Goal: Contribute content: Contribute content

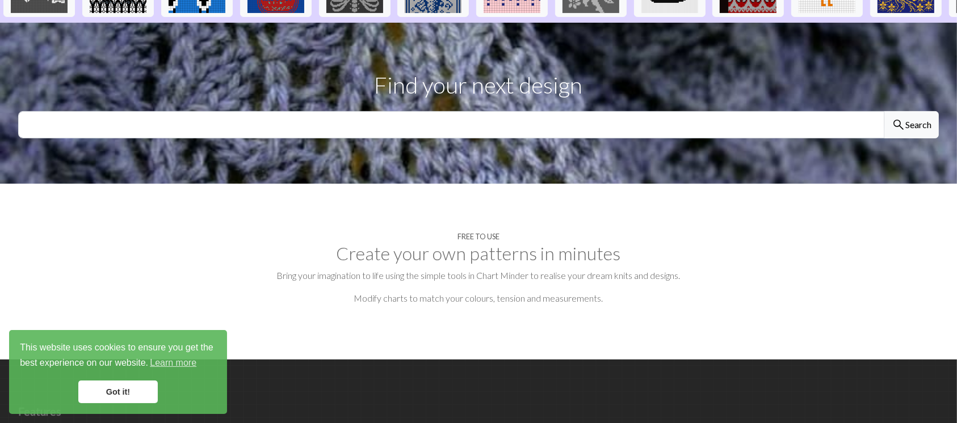
scroll to position [385, 0]
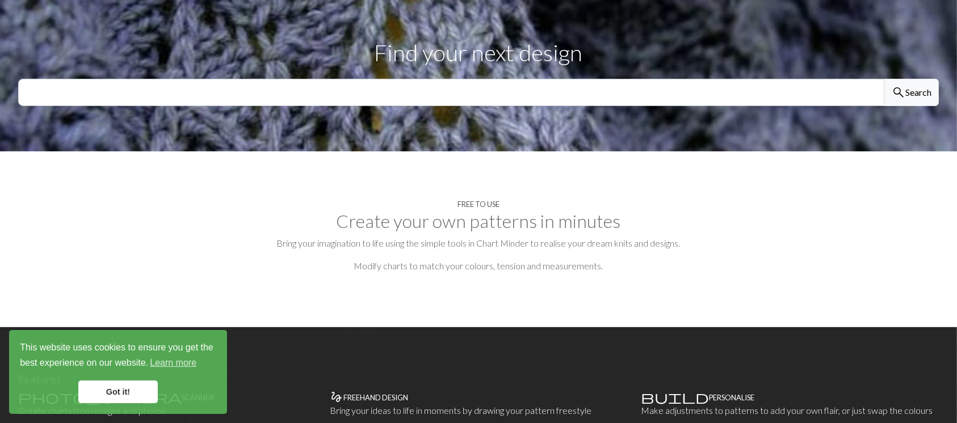
click at [104, 390] on link "Got it!" at bounding box center [117, 392] width 79 height 23
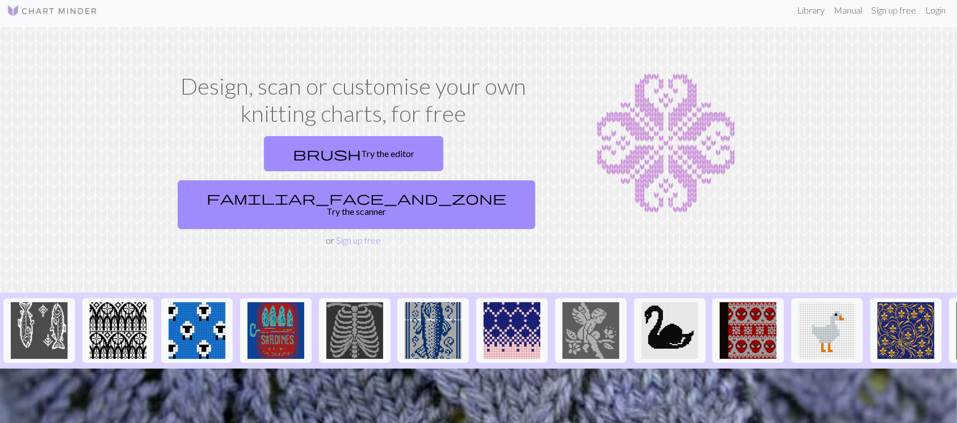
scroll to position [0, 0]
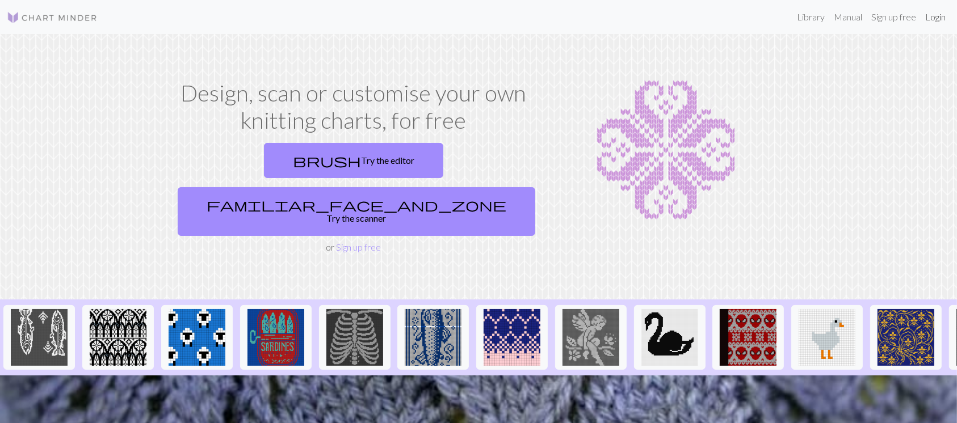
click at [934, 18] on link "Login" at bounding box center [936, 17] width 30 height 23
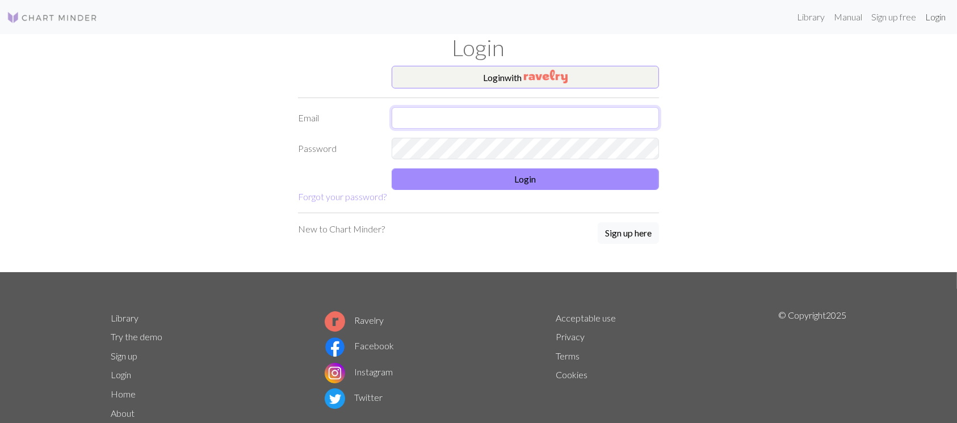
type input "[EMAIL_ADDRESS][DOMAIN_NAME]"
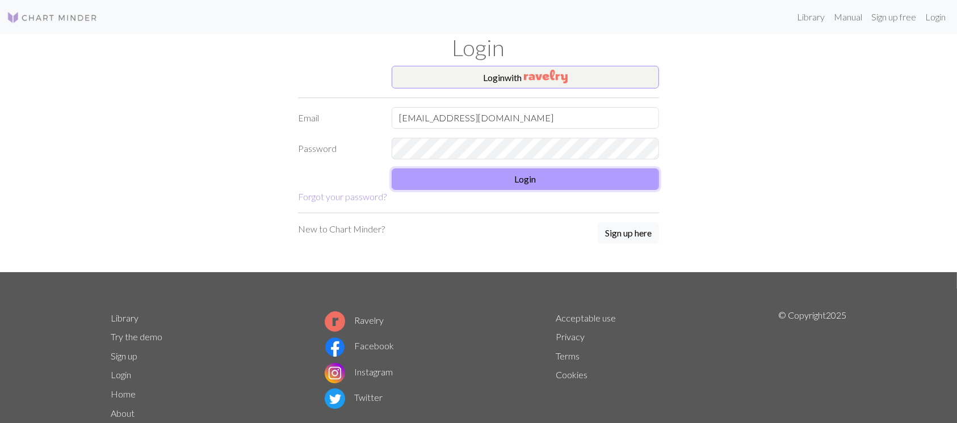
click at [421, 175] on button "Login" at bounding box center [525, 180] width 267 height 22
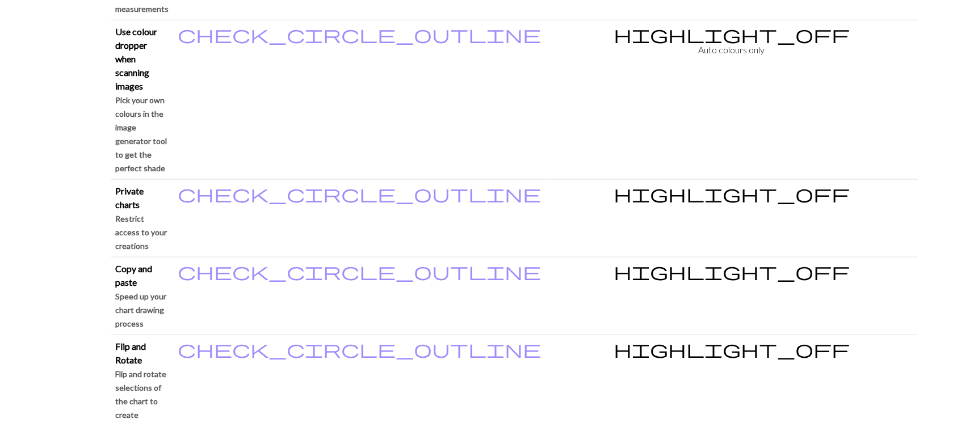
scroll to position [1135, 0]
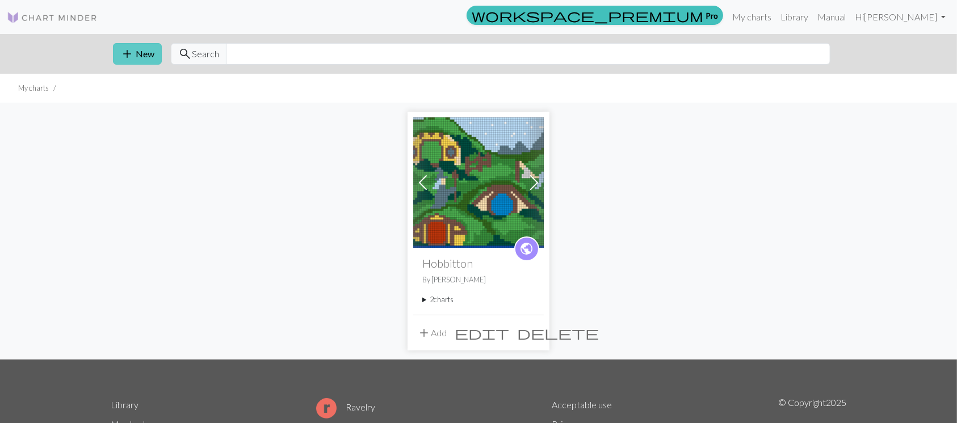
click at [126, 53] on span "add" at bounding box center [127, 54] width 14 height 16
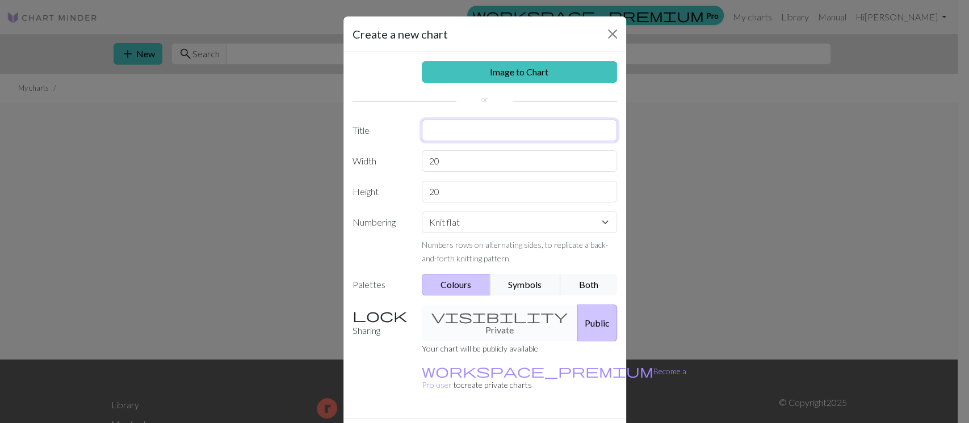
click at [472, 135] on input "text" at bounding box center [519, 131] width 195 height 22
type input "S"
type input "eepy sleepy!"
click at [453, 166] on input "20" at bounding box center [519, 161] width 195 height 22
type input "2"
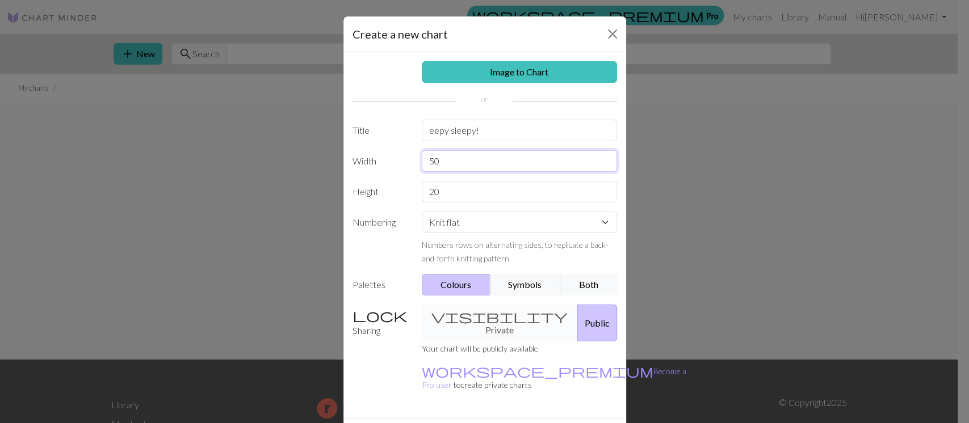
type input "50"
click at [447, 198] on input "20" at bounding box center [519, 192] width 195 height 22
type input "2"
type input "50"
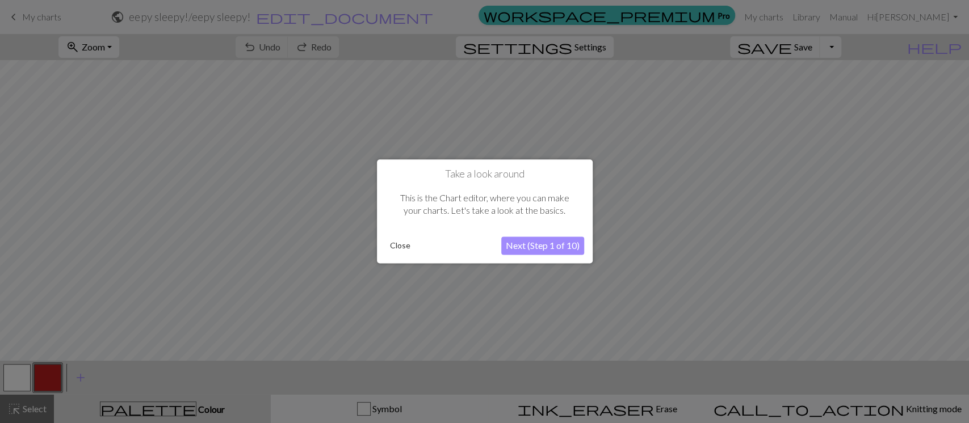
click at [402, 248] on button "Close" at bounding box center [400, 246] width 30 height 17
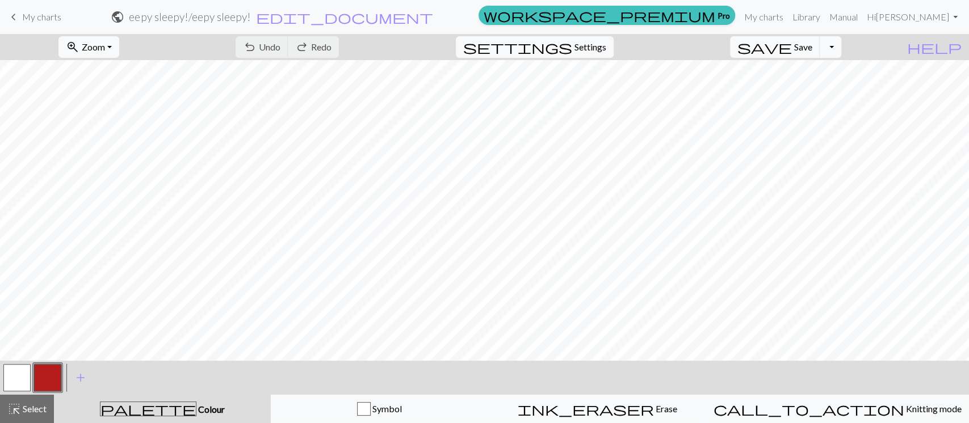
click at [841, 44] on button "Toggle Dropdown" at bounding box center [831, 47] width 22 height 22
click at [79, 379] on span "add" at bounding box center [81, 378] width 14 height 16
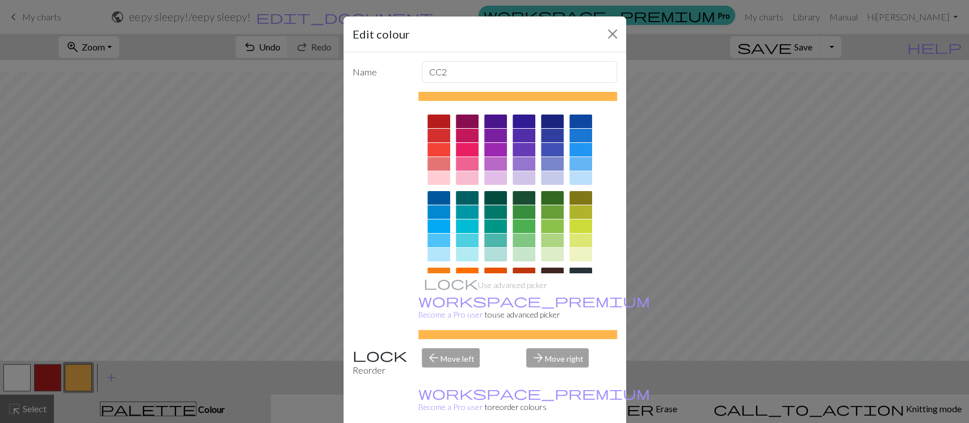
click at [527, 208] on div at bounding box center [524, 212] width 23 height 14
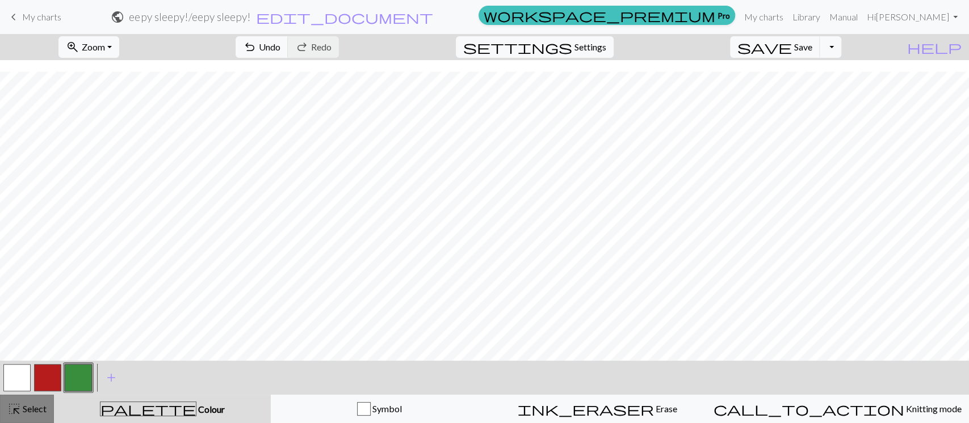
click at [32, 412] on span "Select" at bounding box center [34, 409] width 26 height 11
click at [158, 411] on span "palette" at bounding box center [147, 409] width 95 height 16
drag, startPoint x: 22, startPoint y: 11, endPoint x: 536, endPoint y: 43, distance: 514.6
click at [23, 11] on span "My charts" at bounding box center [41, 16] width 39 height 11
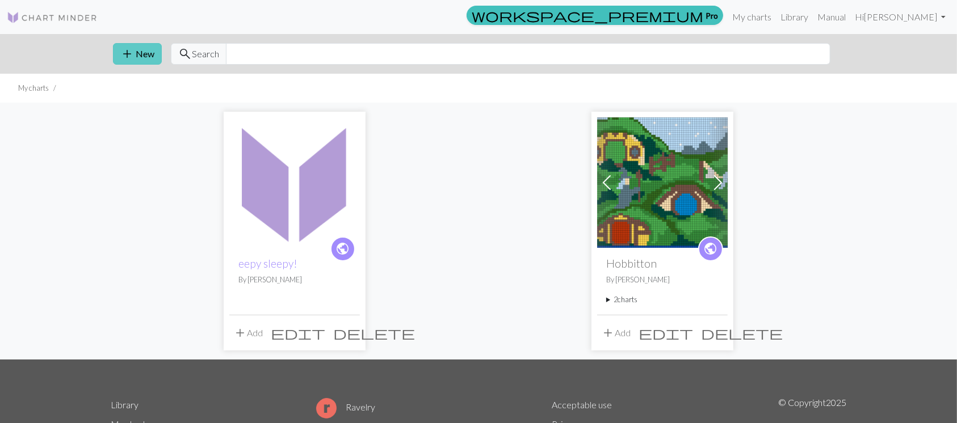
click at [138, 49] on button "add New" at bounding box center [137, 54] width 49 height 22
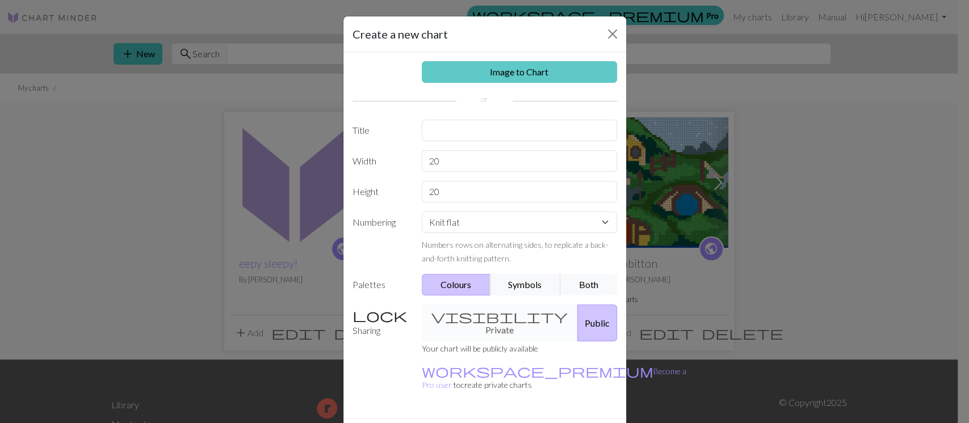
click at [482, 71] on link "Image to Chart" at bounding box center [519, 72] width 195 height 22
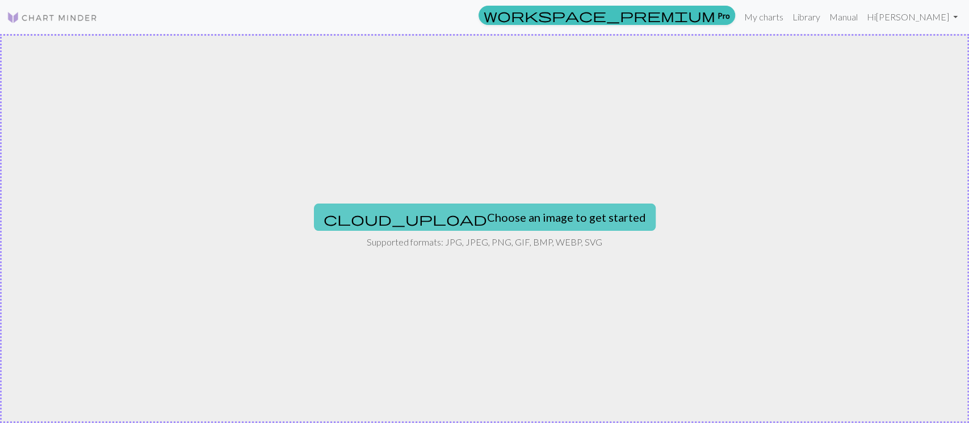
click at [514, 216] on button "cloud_upload Choose an image to get started" at bounding box center [485, 217] width 342 height 27
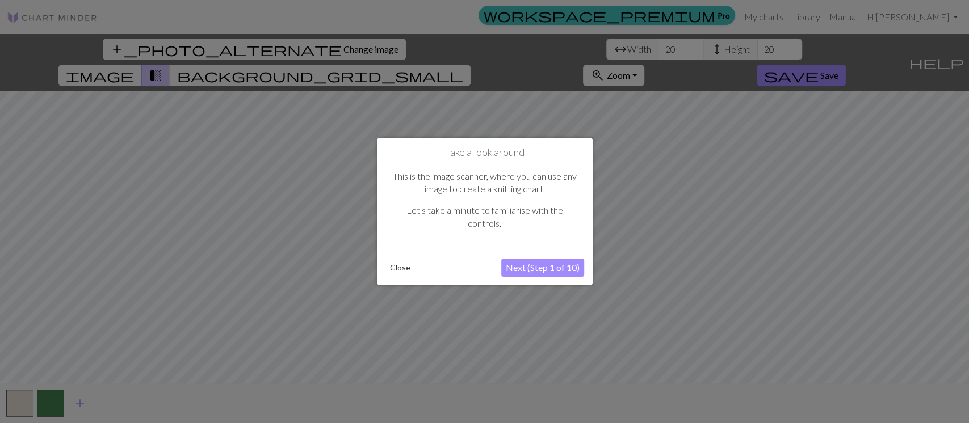
click at [558, 264] on button "Next (Step 1 of 10)" at bounding box center [542, 268] width 83 height 18
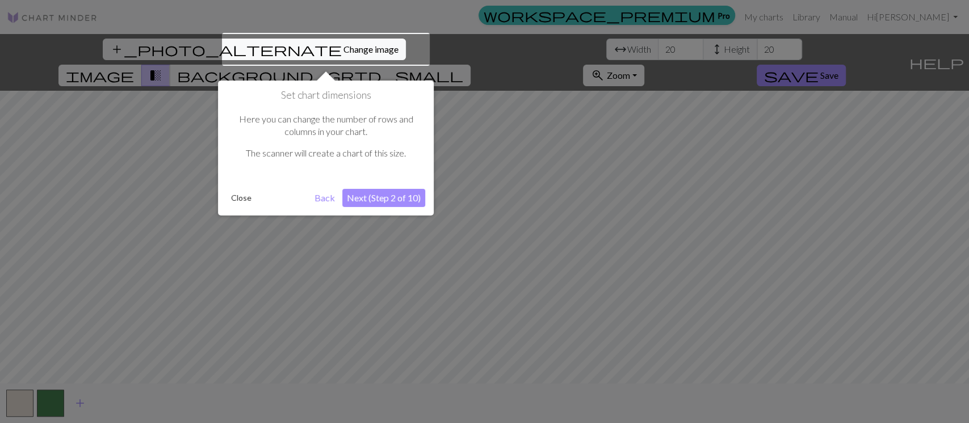
click at [370, 197] on button "Next (Step 2 of 10)" at bounding box center [383, 198] width 83 height 18
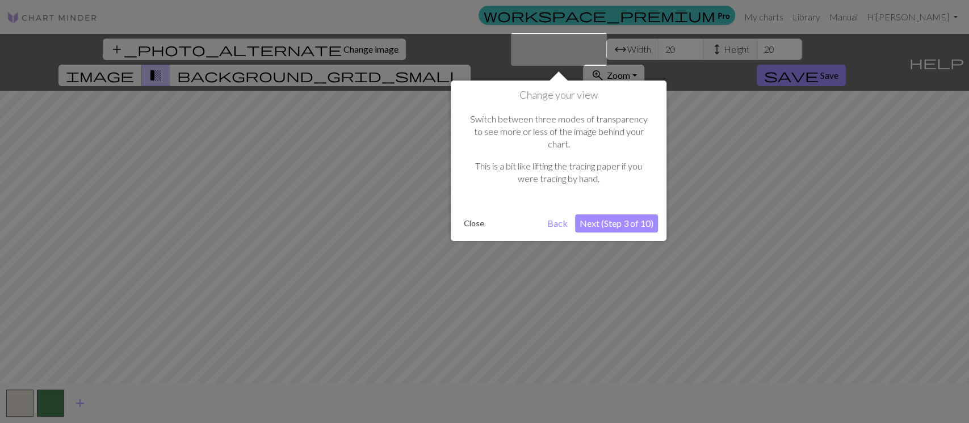
click at [630, 215] on button "Next (Step 3 of 10)" at bounding box center [616, 224] width 83 height 18
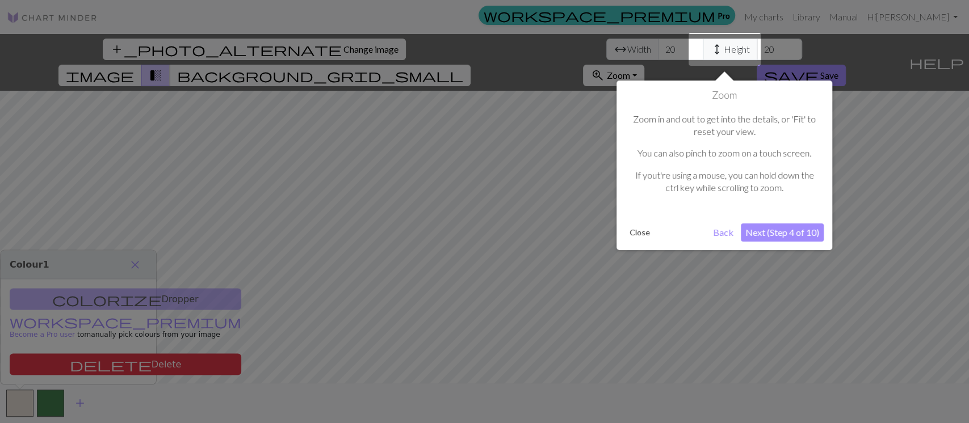
click at [791, 236] on button "Next (Step 4 of 10)" at bounding box center [782, 233] width 83 height 18
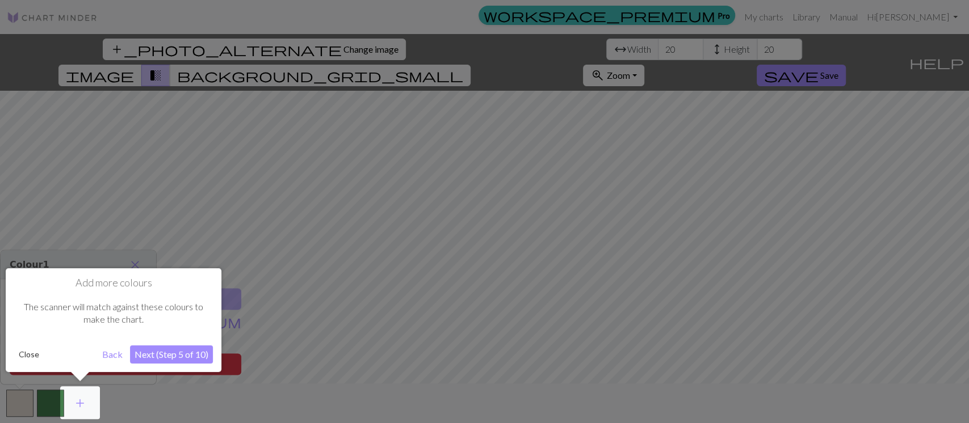
click at [26, 352] on button "Close" at bounding box center [29, 354] width 30 height 17
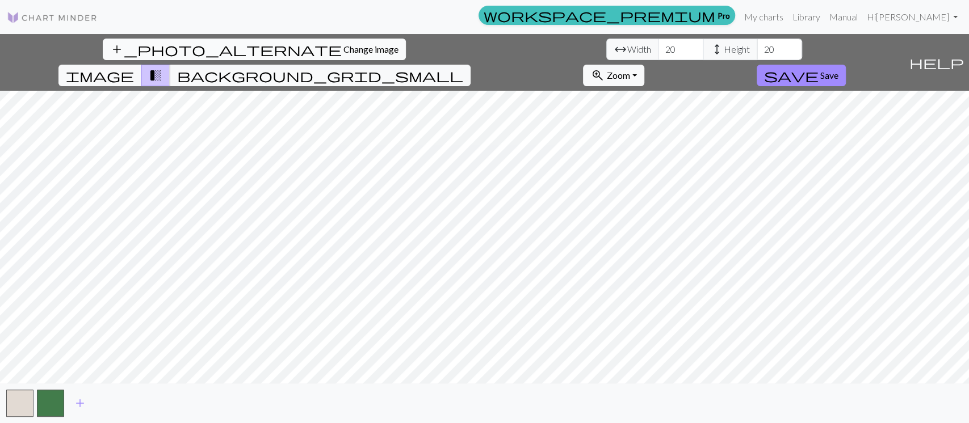
click at [103, 41] on button "add_photo_alternate Change image" at bounding box center [254, 50] width 303 height 22
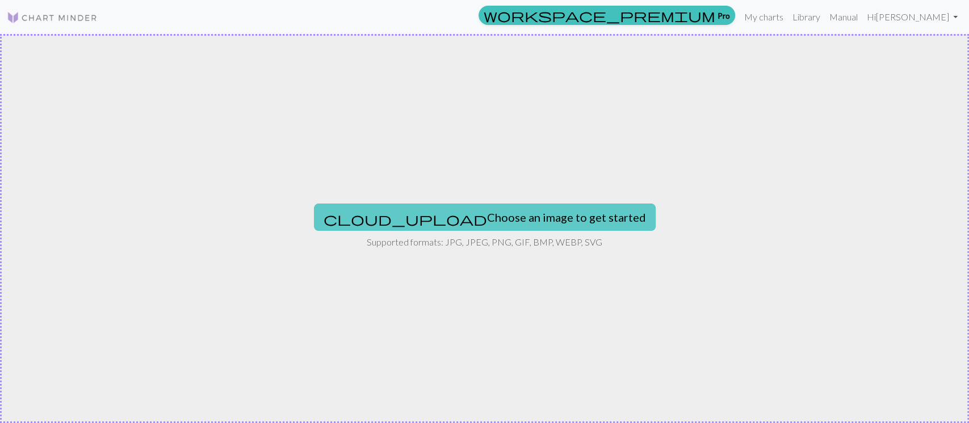
click at [523, 216] on button "cloud_upload Choose an image to get started" at bounding box center [485, 217] width 342 height 27
click at [506, 220] on button "cloud_upload Choose an image to get started" at bounding box center [485, 217] width 342 height 27
click at [525, 210] on button "cloud_upload Choose an image to get started" at bounding box center [485, 217] width 342 height 27
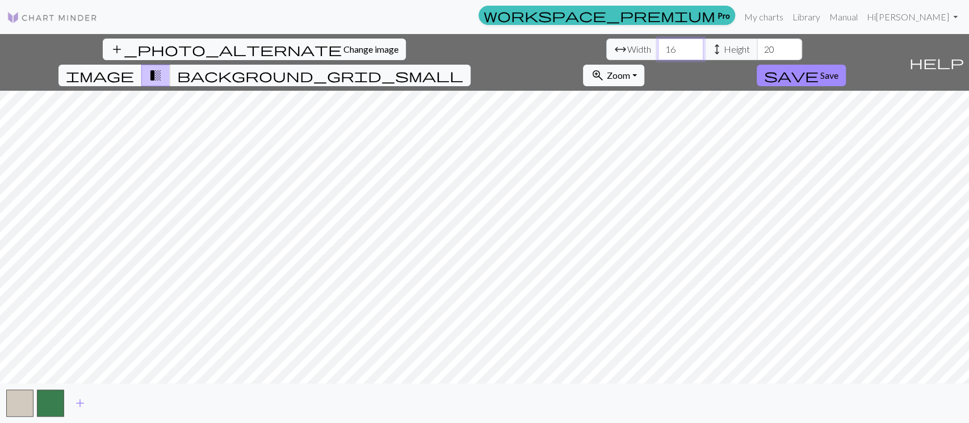
click at [658, 44] on input "16" at bounding box center [680, 50] width 45 height 22
click at [658, 44] on input "17" at bounding box center [680, 50] width 45 height 22
click at [658, 44] on input "18" at bounding box center [680, 50] width 45 height 22
click at [658, 44] on input "19" at bounding box center [680, 50] width 45 height 22
click at [658, 44] on input "20" at bounding box center [680, 50] width 45 height 22
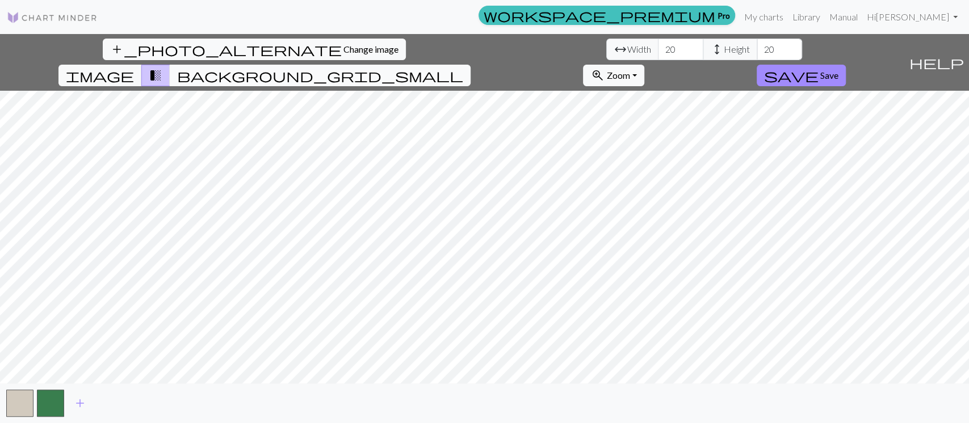
click at [463, 68] on span "background_grid_small" at bounding box center [320, 76] width 286 height 16
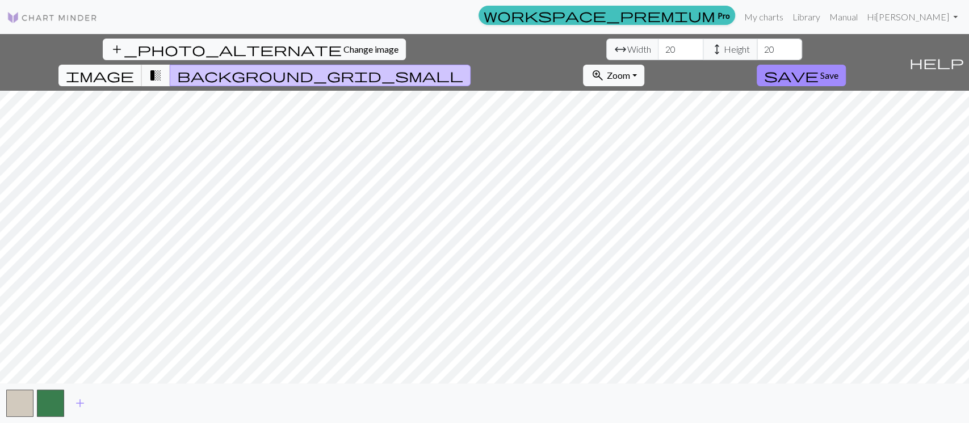
click at [134, 68] on span "image" at bounding box center [100, 76] width 68 height 16
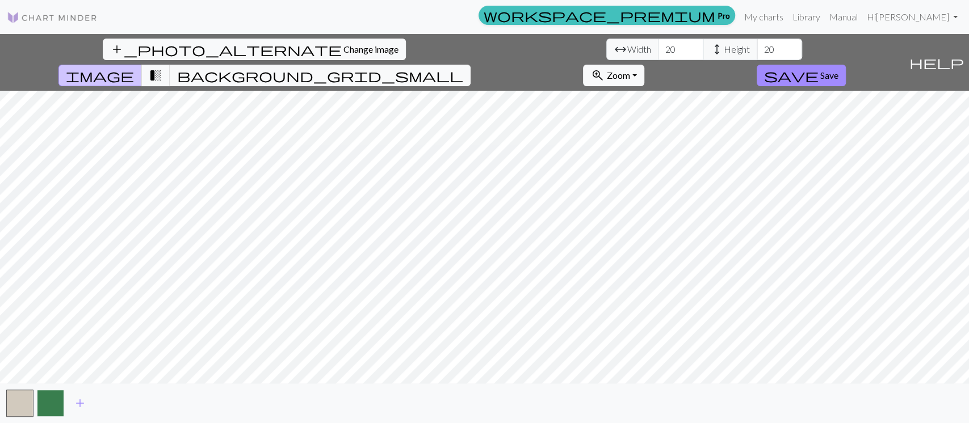
click at [57, 406] on button "button" at bounding box center [50, 403] width 27 height 27
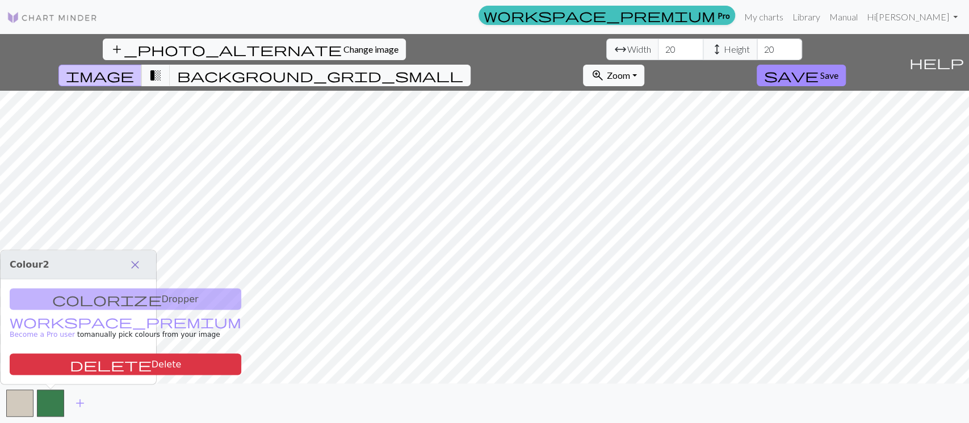
click at [132, 266] on span "close" at bounding box center [135, 265] width 14 height 16
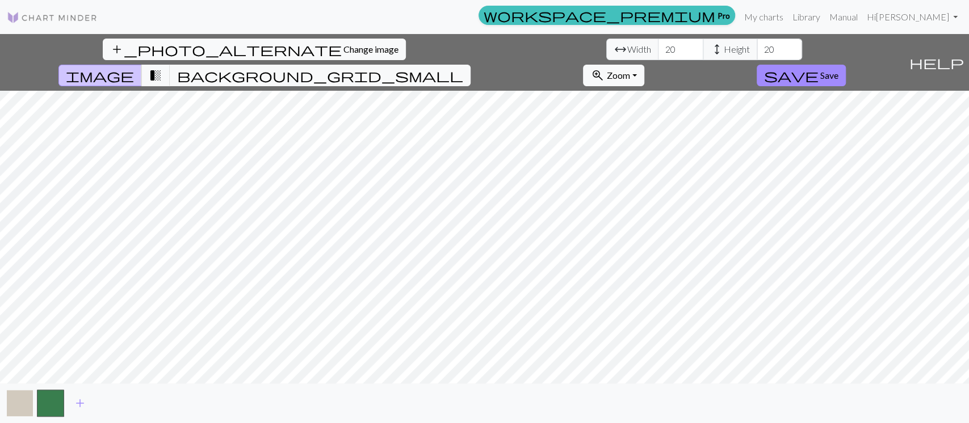
click at [14, 405] on button "button" at bounding box center [19, 403] width 27 height 27
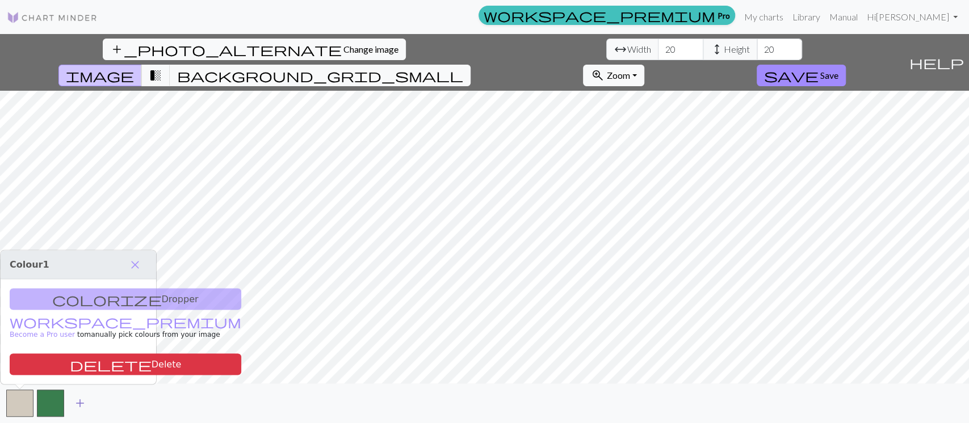
click at [74, 400] on span "add" at bounding box center [80, 404] width 14 height 16
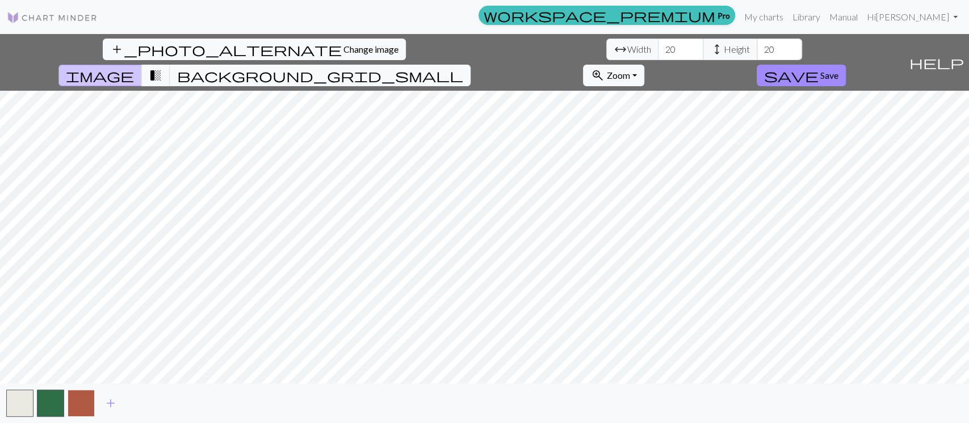
click at [82, 403] on button "button" at bounding box center [81, 403] width 27 height 27
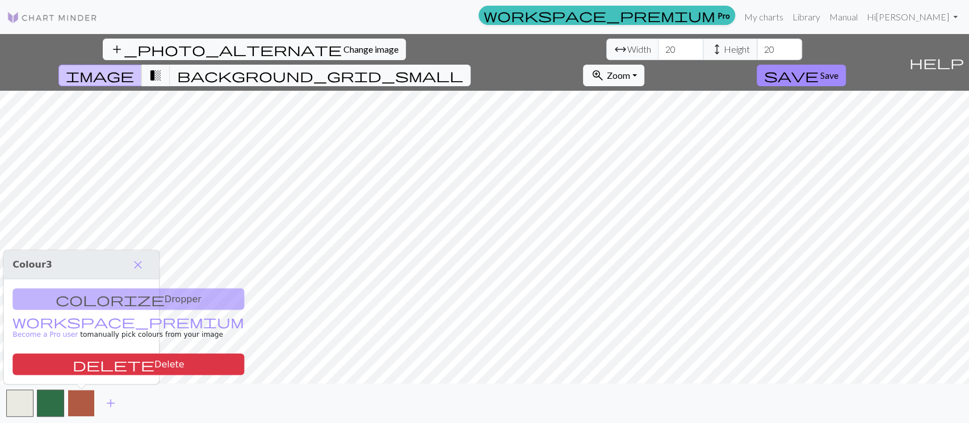
click at [74, 406] on button "button" at bounding box center [81, 403] width 27 height 27
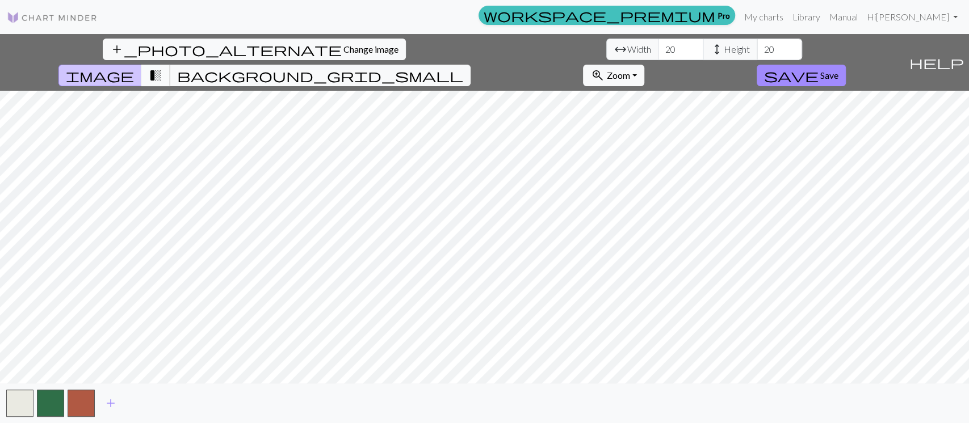
click at [162, 68] on span "transition_fade" at bounding box center [156, 76] width 14 height 16
click at [114, 407] on span "add" at bounding box center [111, 404] width 14 height 16
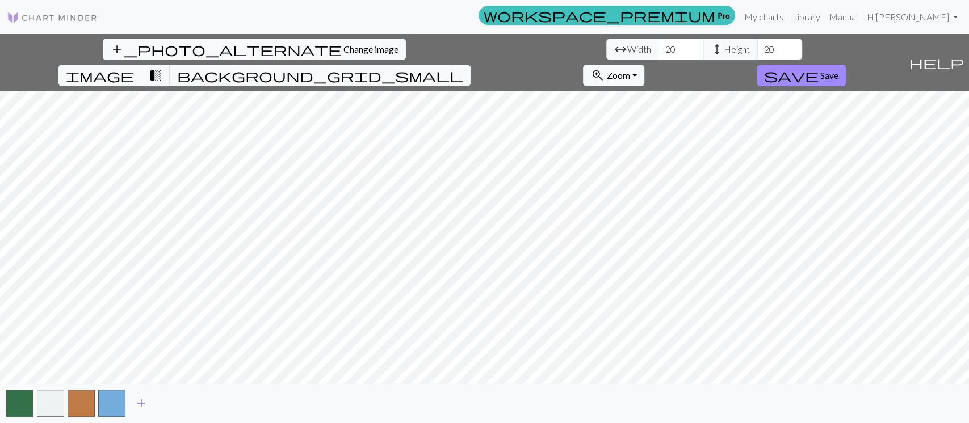
click at [143, 406] on span "add" at bounding box center [142, 404] width 14 height 16
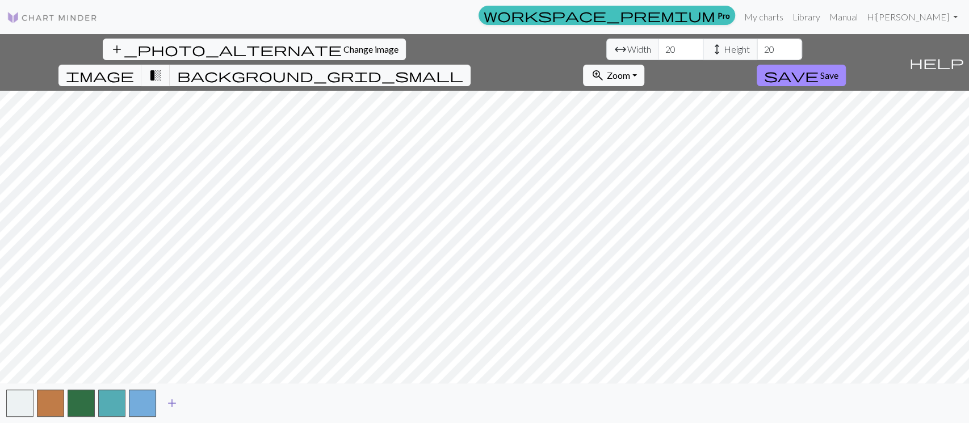
click at [175, 403] on span "add" at bounding box center [172, 404] width 14 height 16
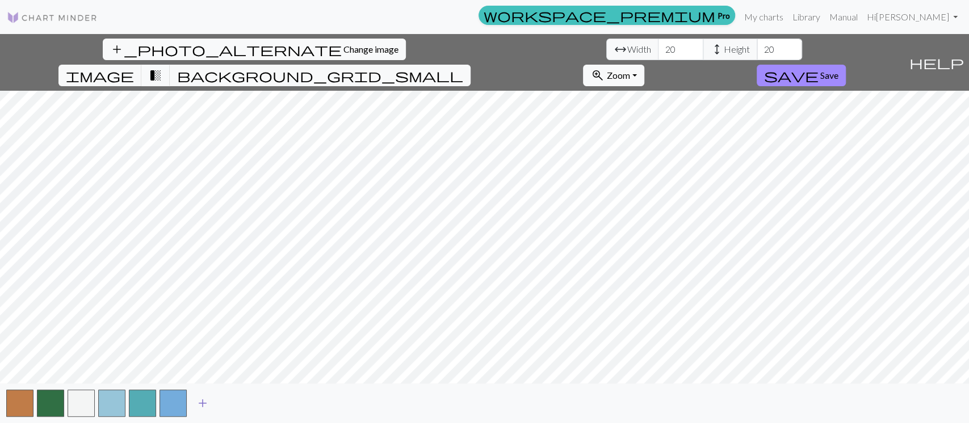
click at [205, 402] on span "add" at bounding box center [203, 404] width 14 height 16
click at [237, 406] on span "add" at bounding box center [233, 404] width 14 height 16
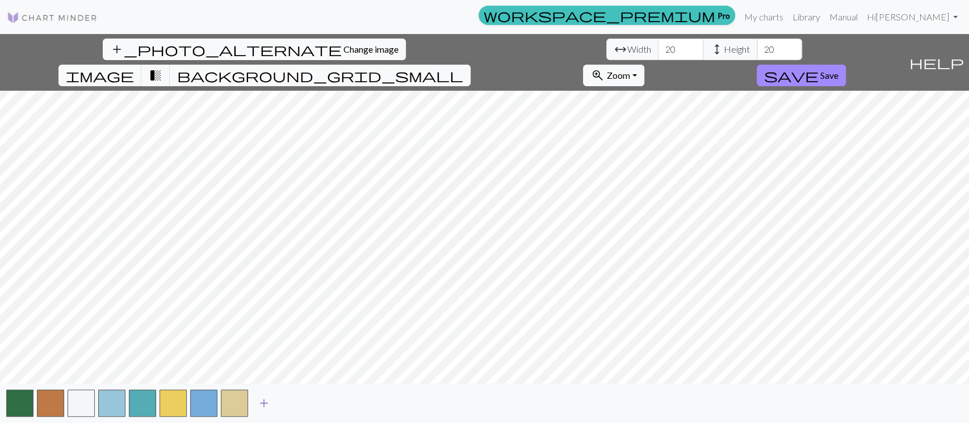
click at [266, 406] on span "add" at bounding box center [264, 404] width 14 height 16
click at [291, 402] on span "add" at bounding box center [295, 404] width 14 height 16
click at [327, 402] on span "add" at bounding box center [325, 404] width 14 height 16
click at [359, 401] on span "add" at bounding box center [356, 404] width 14 height 16
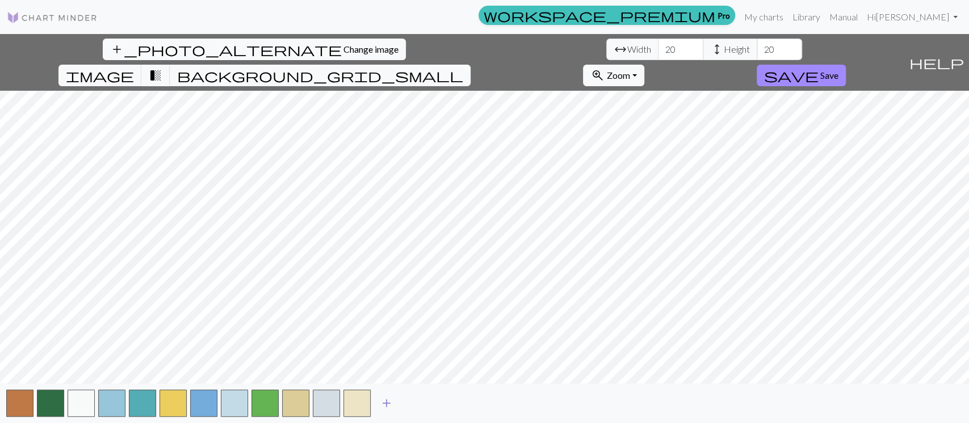
click at [378, 402] on button "add" at bounding box center [386, 404] width 28 height 22
click at [409, 401] on button "add" at bounding box center [417, 404] width 28 height 22
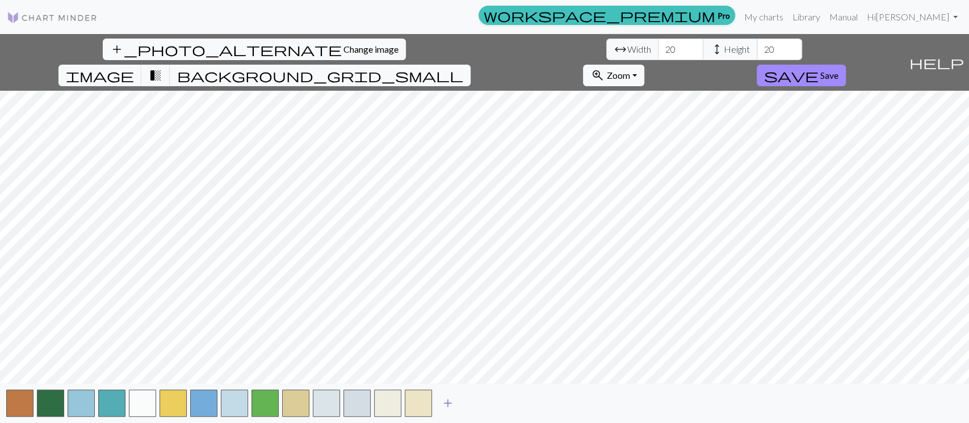
click at [446, 402] on span "add" at bounding box center [448, 404] width 14 height 16
click at [479, 402] on span "add" at bounding box center [479, 404] width 14 height 16
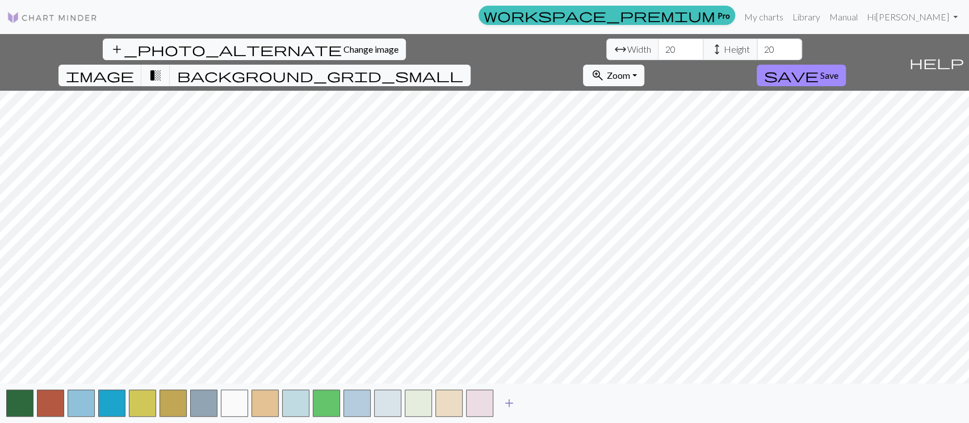
click at [514, 397] on span "add" at bounding box center [509, 404] width 14 height 16
click at [510, 402] on button "button" at bounding box center [510, 403] width 27 height 27
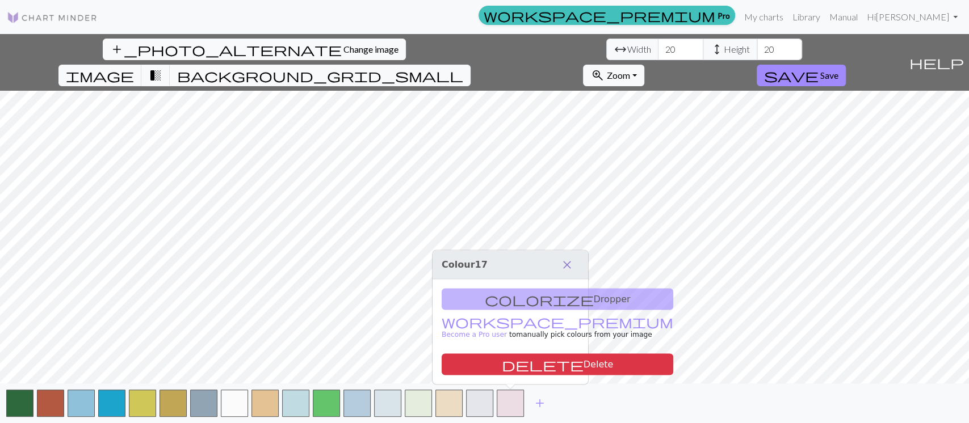
click at [565, 256] on button "close" at bounding box center [567, 264] width 24 height 19
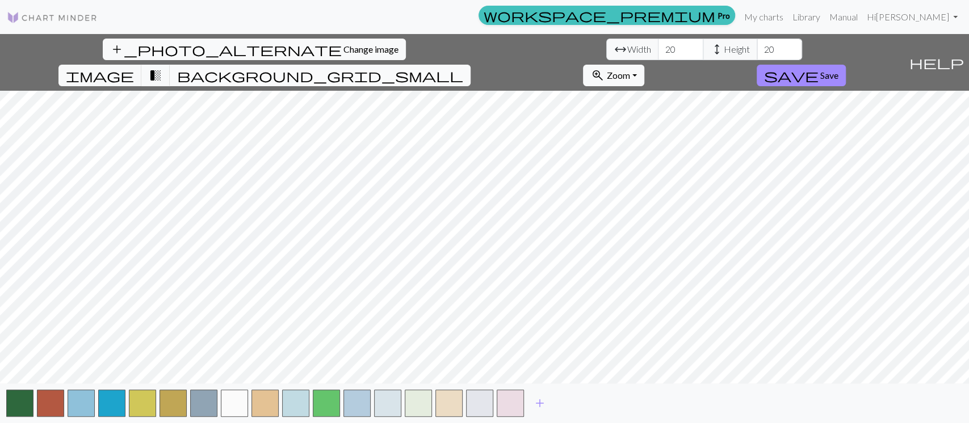
click at [463, 68] on span "background_grid_small" at bounding box center [320, 76] width 286 height 16
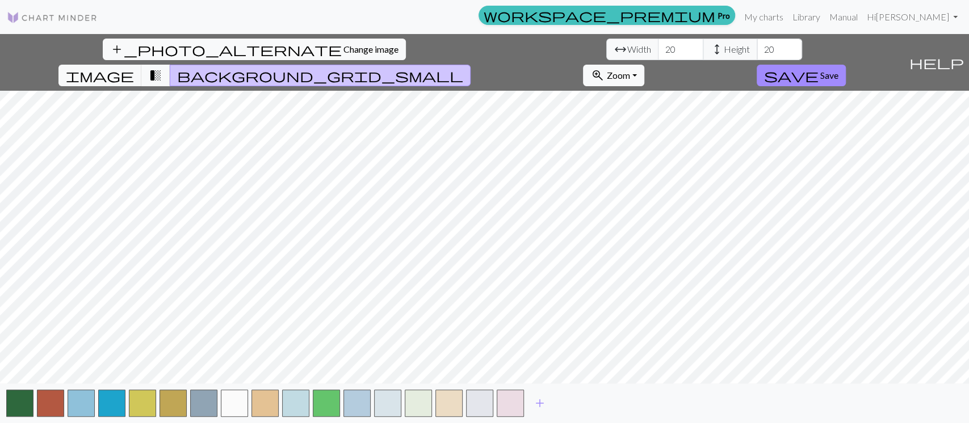
click at [463, 68] on span "background_grid_small" at bounding box center [320, 76] width 286 height 16
click at [658, 45] on input "21" at bounding box center [680, 50] width 45 height 22
click at [658, 45] on input "22" at bounding box center [680, 50] width 45 height 22
click at [658, 45] on input "23" at bounding box center [680, 50] width 45 height 22
click at [658, 45] on input "24" at bounding box center [680, 50] width 45 height 22
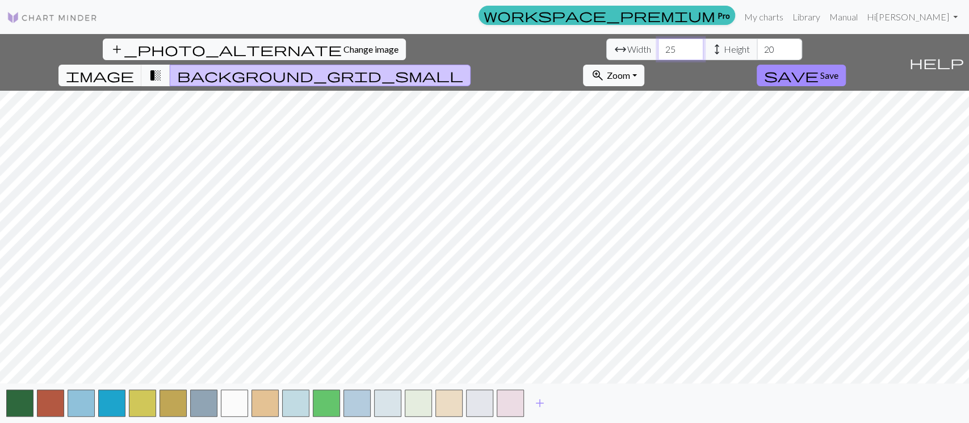
type input "25"
click at [658, 45] on input "25" at bounding box center [680, 50] width 45 height 22
click at [757, 47] on input "21" at bounding box center [779, 50] width 45 height 22
click at [757, 47] on input "22" at bounding box center [779, 50] width 45 height 22
click at [757, 47] on input "23" at bounding box center [779, 50] width 45 height 22
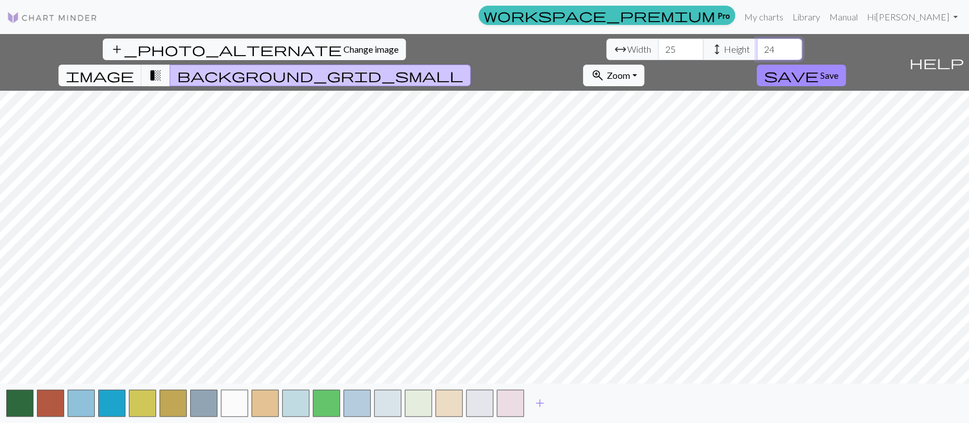
click at [757, 47] on input "24" at bounding box center [779, 50] width 45 height 22
click at [757, 47] on input "25" at bounding box center [779, 50] width 45 height 22
click at [757, 47] on input "26" at bounding box center [779, 50] width 45 height 22
click at [757, 47] on input "27" at bounding box center [779, 50] width 45 height 22
click at [757, 47] on input "28" at bounding box center [779, 50] width 45 height 22
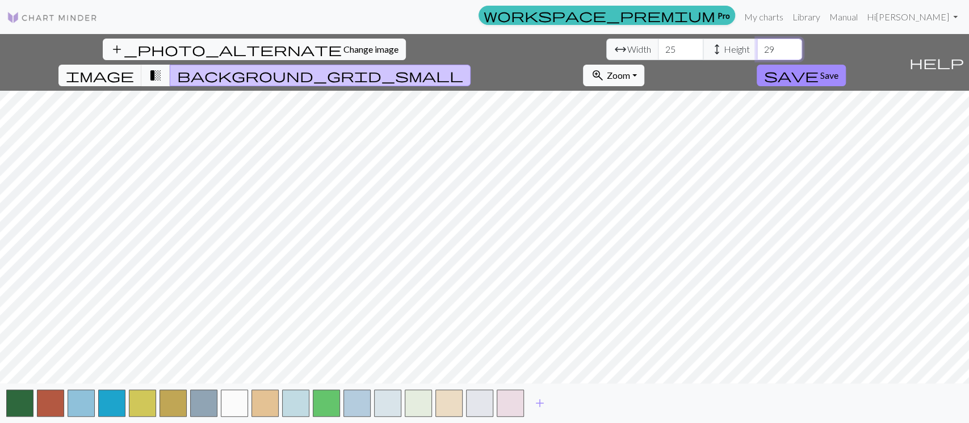
click at [757, 47] on input "29" at bounding box center [779, 50] width 45 height 22
type input "30"
click at [757, 44] on input "30" at bounding box center [779, 50] width 45 height 22
click at [658, 47] on input "26" at bounding box center [680, 50] width 45 height 22
click at [658, 47] on input "27" at bounding box center [680, 50] width 45 height 22
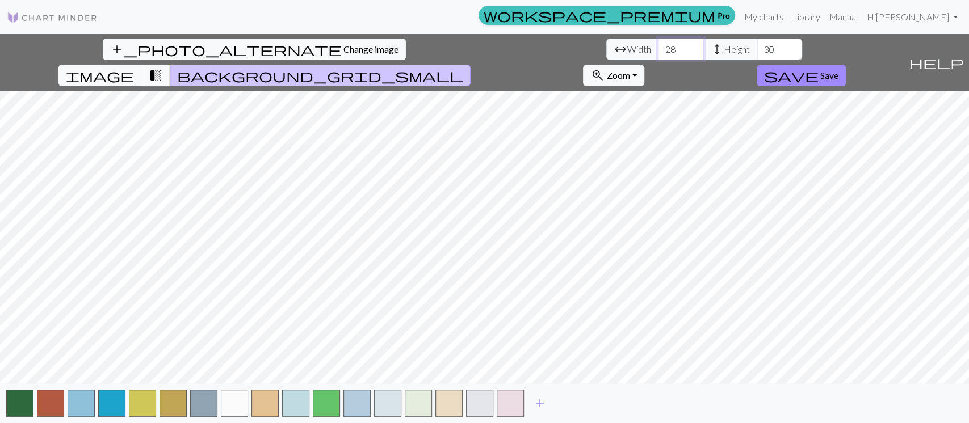
click at [658, 47] on input "28" at bounding box center [680, 50] width 45 height 22
click at [658, 47] on input "29" at bounding box center [680, 50] width 45 height 22
click at [658, 47] on input "30" at bounding box center [680, 50] width 45 height 22
click at [658, 47] on input "31" at bounding box center [680, 50] width 45 height 22
type input "32"
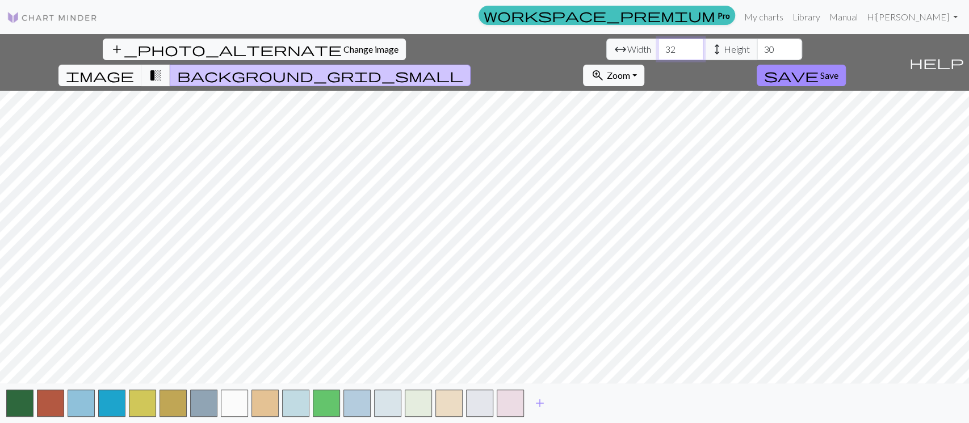
click at [658, 47] on input "32" at bounding box center [680, 50] width 45 height 22
click at [757, 47] on input "31" at bounding box center [779, 50] width 45 height 22
click at [757, 47] on input "32" at bounding box center [779, 50] width 45 height 22
click at [757, 52] on input "31" at bounding box center [779, 50] width 45 height 22
click at [162, 68] on span "transition_fade" at bounding box center [156, 76] width 14 height 16
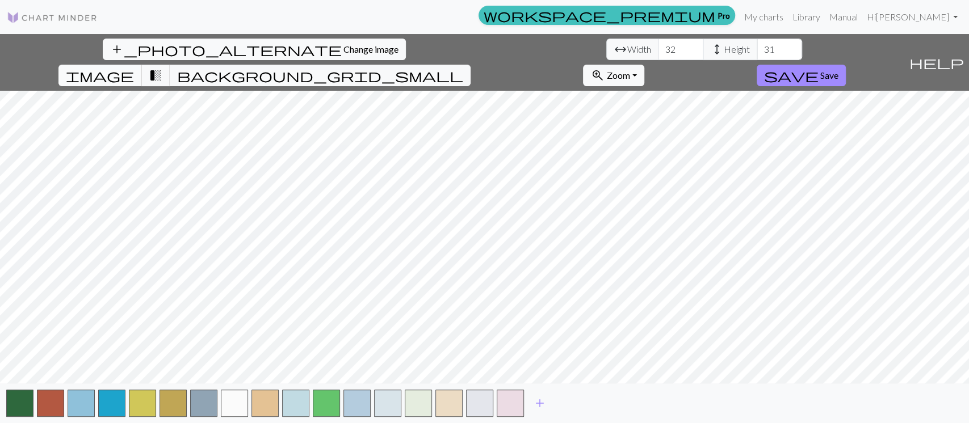
click at [134, 68] on span "image" at bounding box center [100, 76] width 68 height 16
click at [463, 68] on span "background_grid_small" at bounding box center [320, 76] width 286 height 16
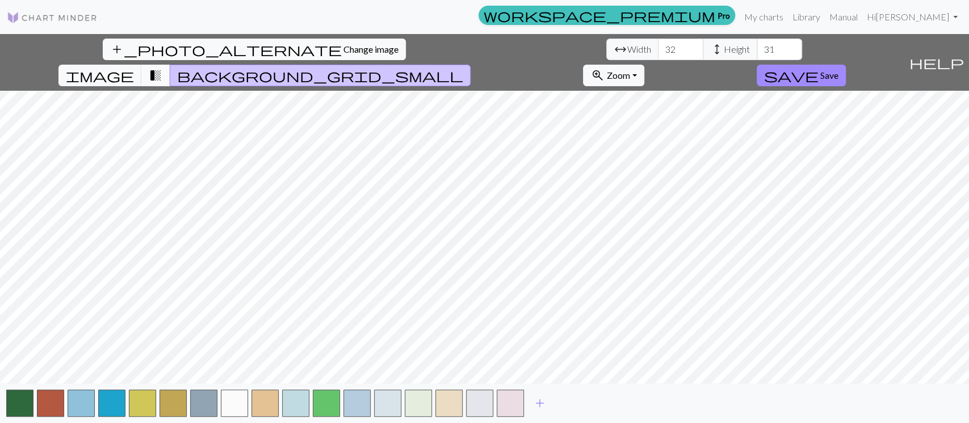
click at [170, 65] on button "transition_fade" at bounding box center [155, 76] width 29 height 22
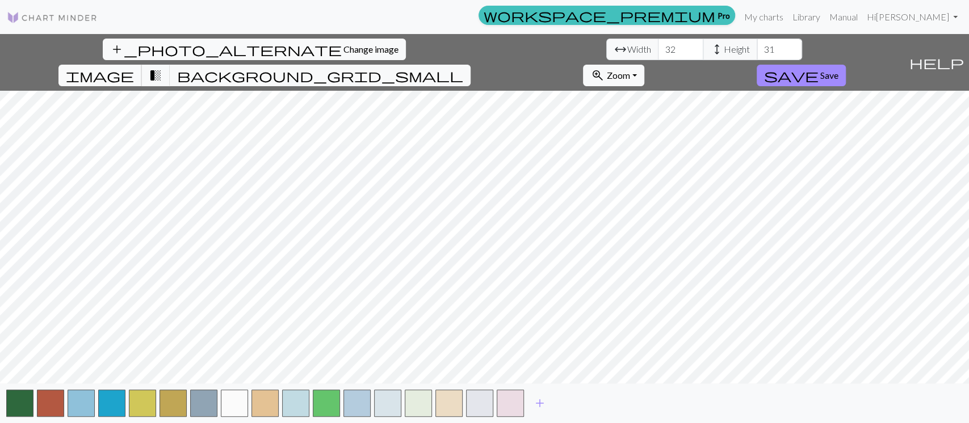
click at [134, 68] on span "image" at bounding box center [100, 76] width 68 height 16
click at [534, 396] on span "add" at bounding box center [540, 404] width 14 height 16
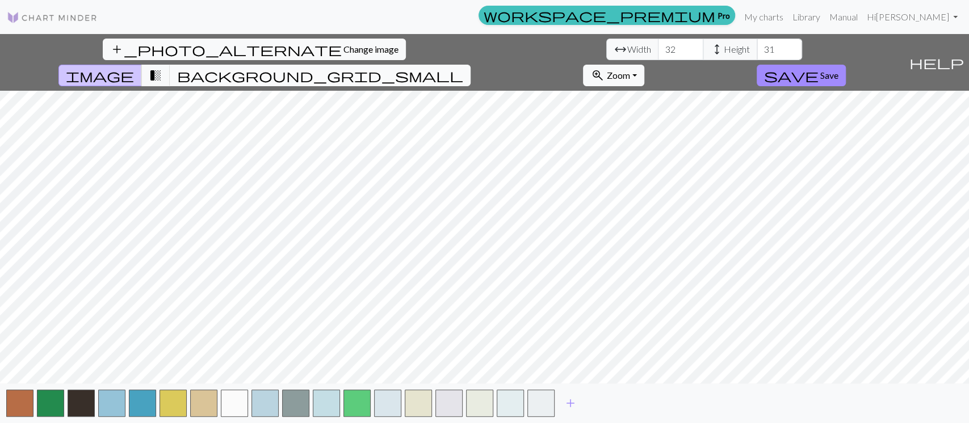
click at [463, 68] on span "background_grid_small" at bounding box center [320, 76] width 286 height 16
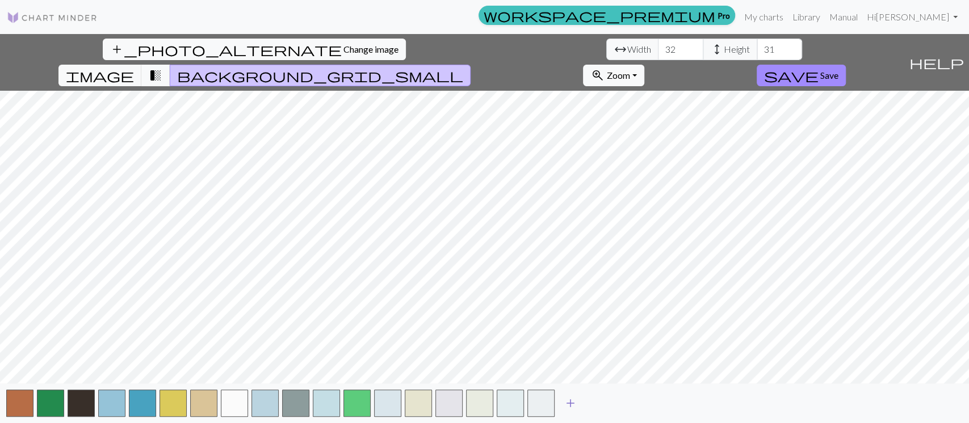
click at [565, 402] on span "add" at bounding box center [571, 404] width 14 height 16
click at [602, 401] on span "add" at bounding box center [601, 404] width 14 height 16
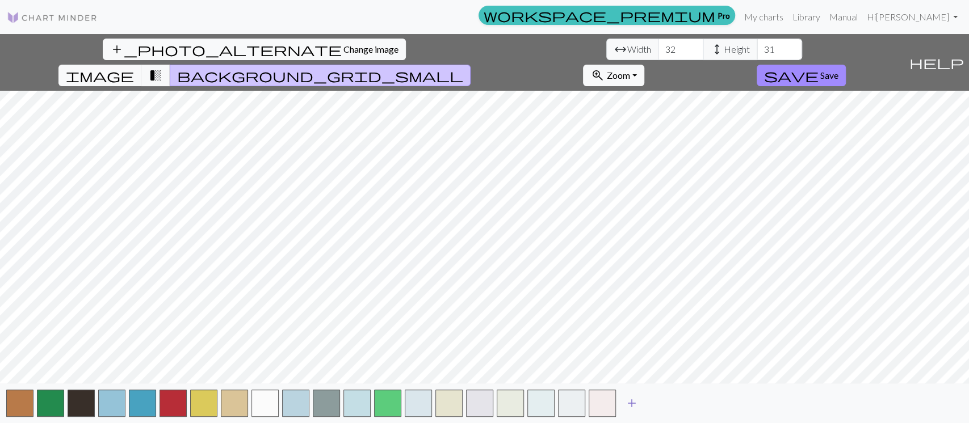
click at [631, 405] on span "add" at bounding box center [632, 404] width 14 height 16
click at [663, 402] on span "add" at bounding box center [663, 404] width 14 height 16
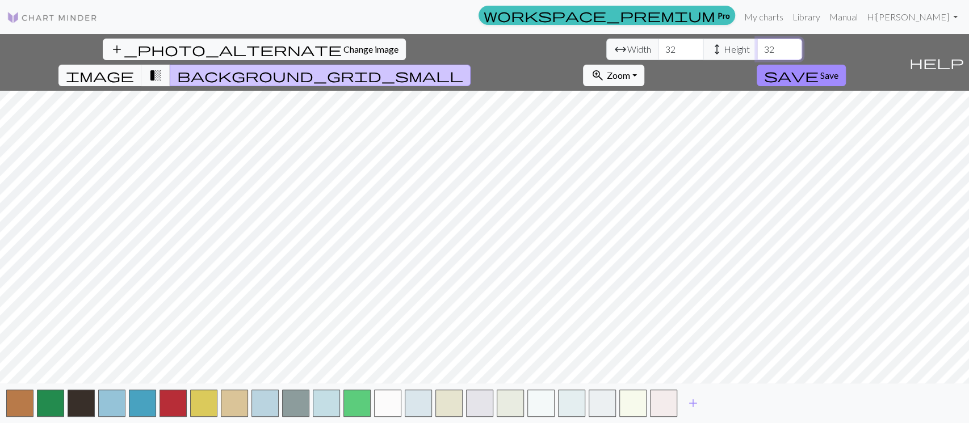
type input "32"
click at [757, 47] on input "32" at bounding box center [779, 50] width 45 height 22
click at [818, 68] on span "save" at bounding box center [791, 76] width 54 height 16
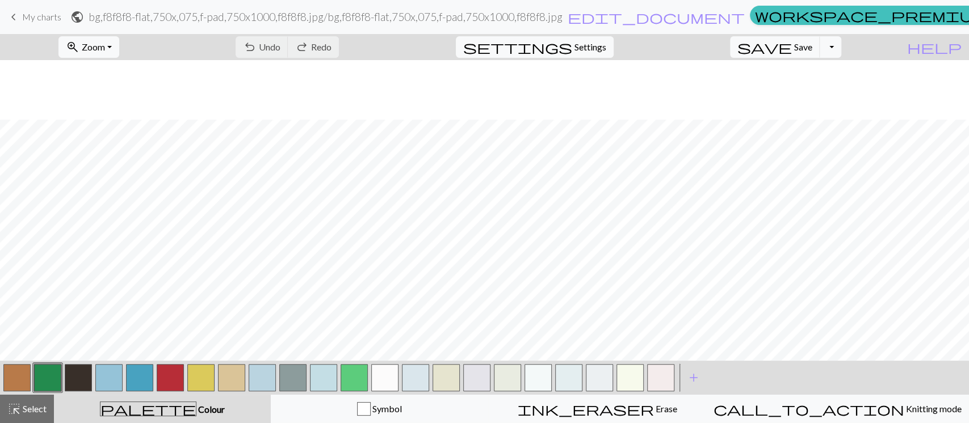
scroll to position [125, 0]
click at [48, 378] on button "button" at bounding box center [47, 377] width 27 height 27
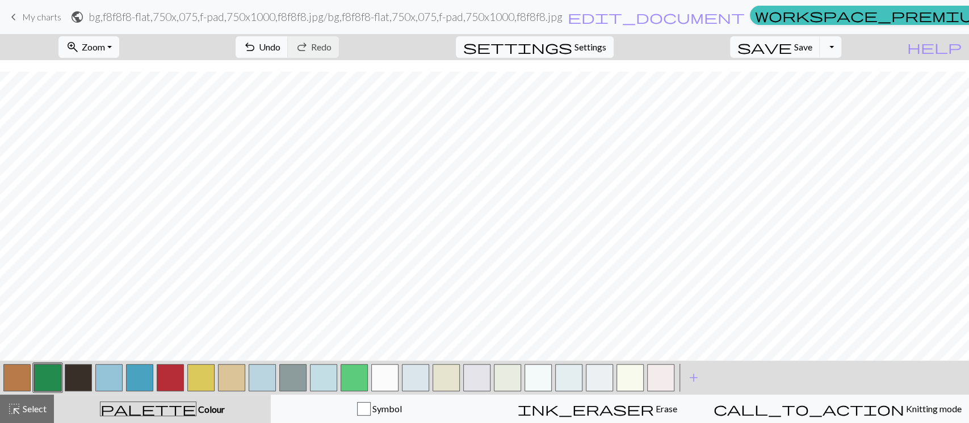
click at [667, 389] on button "button" at bounding box center [660, 377] width 27 height 27
click at [625, 371] on button "button" at bounding box center [629, 377] width 27 height 27
click at [392, 380] on button "button" at bounding box center [384, 377] width 27 height 27
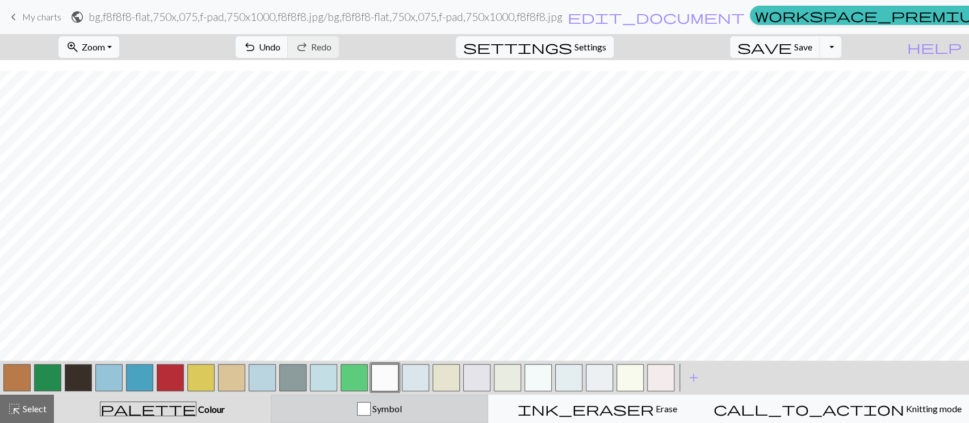
scroll to position [75, 0]
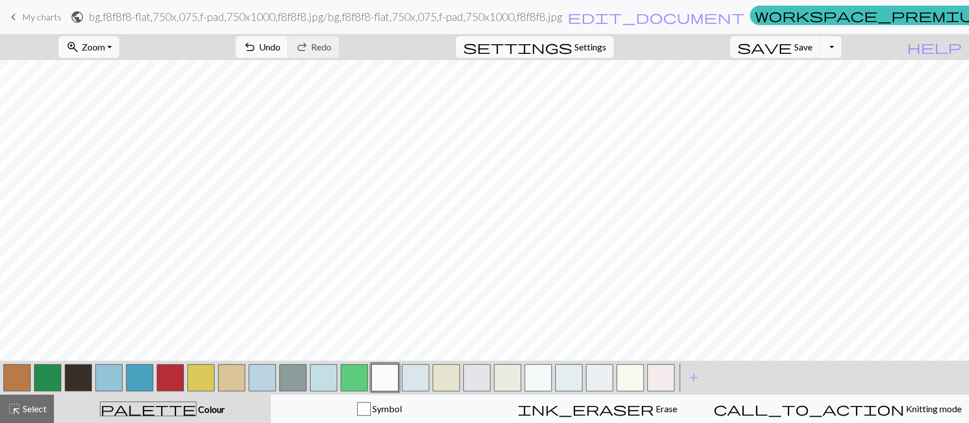
click at [345, 374] on button "button" at bounding box center [354, 377] width 27 height 27
click at [200, 380] on button "button" at bounding box center [200, 377] width 27 height 27
click at [38, 376] on button "button" at bounding box center [47, 377] width 27 height 27
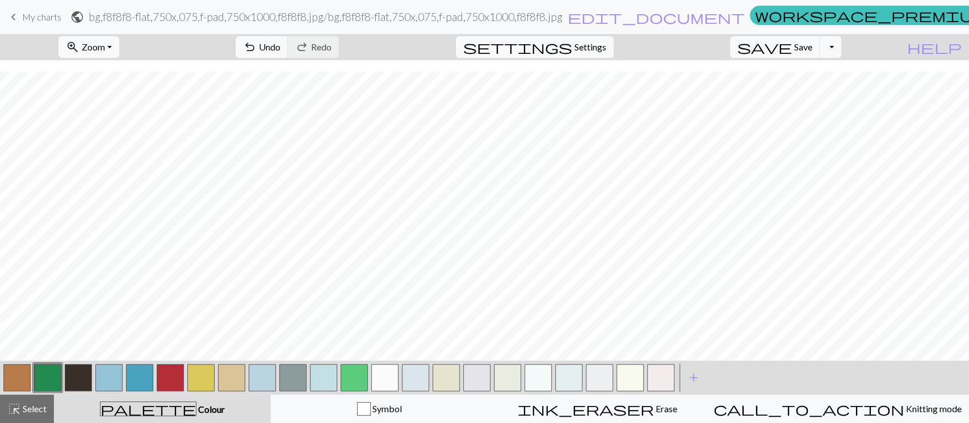
click at [210, 373] on button "button" at bounding box center [200, 377] width 27 height 27
click at [381, 376] on button "button" at bounding box center [384, 377] width 27 height 27
click at [353, 374] on button "button" at bounding box center [354, 377] width 27 height 27
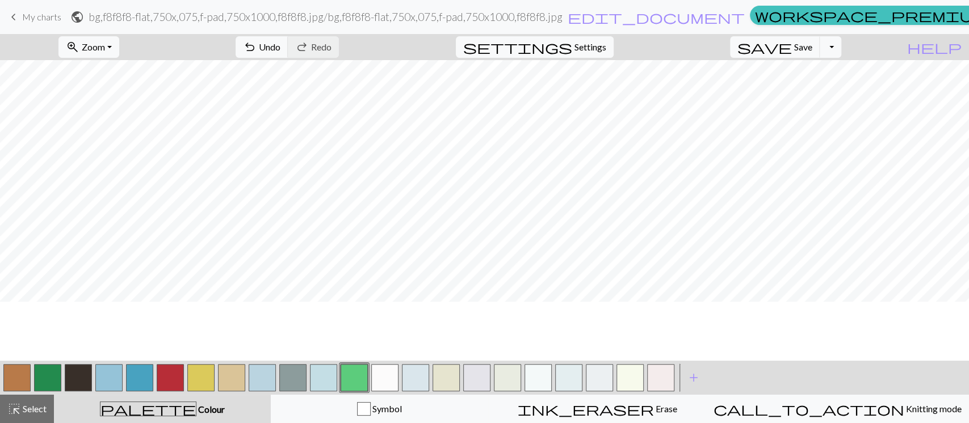
scroll to position [49, 0]
drag, startPoint x: 48, startPoint y: 383, endPoint x: 98, endPoint y: 350, distance: 60.3
click at [47, 381] on button "button" at bounding box center [47, 377] width 27 height 27
click at [340, 386] on div at bounding box center [354, 378] width 31 height 31
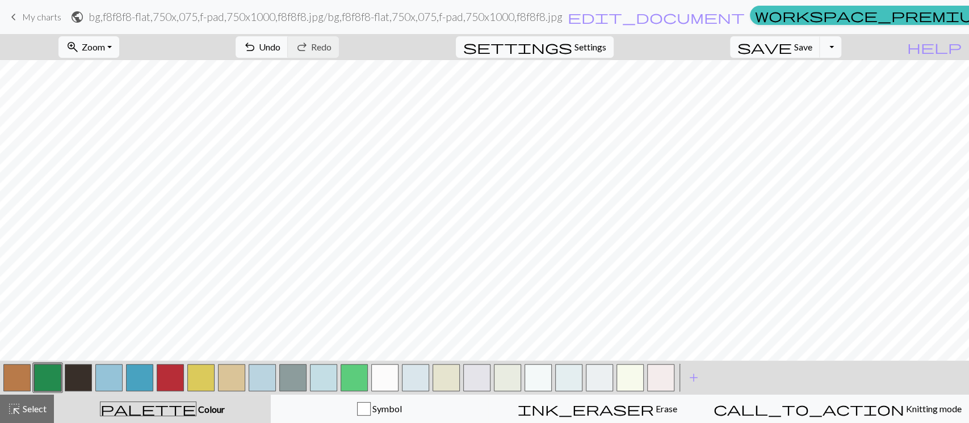
click at [352, 379] on button "button" at bounding box center [354, 377] width 27 height 27
click at [45, 373] on button "button" at bounding box center [47, 377] width 27 height 27
drag, startPoint x: 349, startPoint y: 375, endPoint x: 365, endPoint y: 367, distance: 18.0
click at [350, 375] on button "button" at bounding box center [354, 377] width 27 height 27
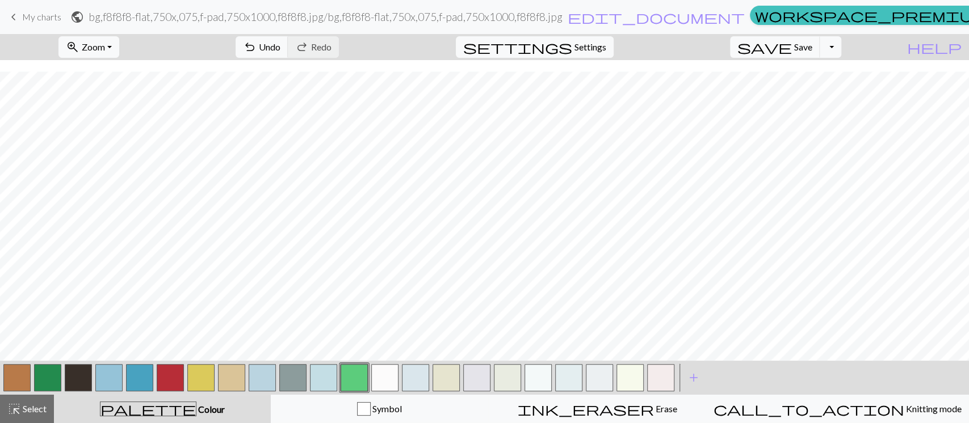
click at [40, 379] on button "button" at bounding box center [47, 377] width 27 height 27
click at [379, 377] on button "button" at bounding box center [384, 377] width 27 height 27
click at [18, 376] on button "button" at bounding box center [16, 377] width 27 height 27
click at [227, 373] on button "button" at bounding box center [231, 377] width 27 height 27
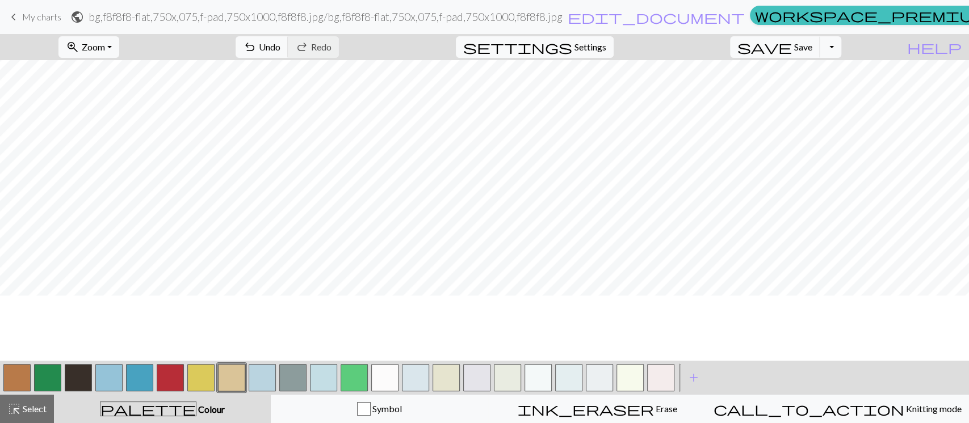
scroll to position [11, 0]
click at [78, 375] on button "button" at bounding box center [78, 377] width 27 height 27
click at [8, 379] on button "button" at bounding box center [16, 377] width 27 height 27
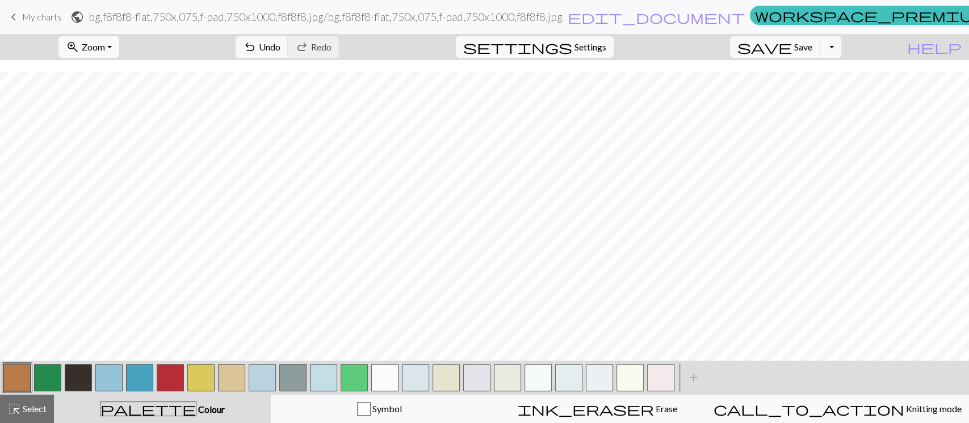
click at [73, 375] on button "button" at bounding box center [78, 377] width 27 height 27
click at [17, 370] on button "button" at bounding box center [16, 377] width 27 height 27
drag, startPoint x: 384, startPoint y: 381, endPoint x: 385, endPoint y: 359, distance: 22.8
click at [383, 381] on button "button" at bounding box center [384, 377] width 27 height 27
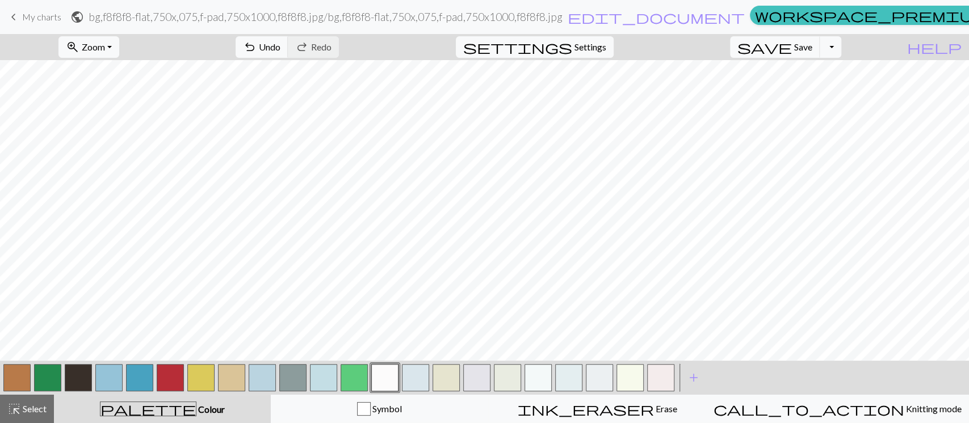
click at [106, 374] on button "button" at bounding box center [108, 377] width 27 height 27
click at [268, 372] on button "button" at bounding box center [262, 377] width 27 height 27
click at [237, 375] on button "button" at bounding box center [231, 377] width 27 height 27
click at [77, 371] on button "button" at bounding box center [78, 377] width 27 height 27
click at [527, 368] on button "button" at bounding box center [537, 377] width 27 height 27
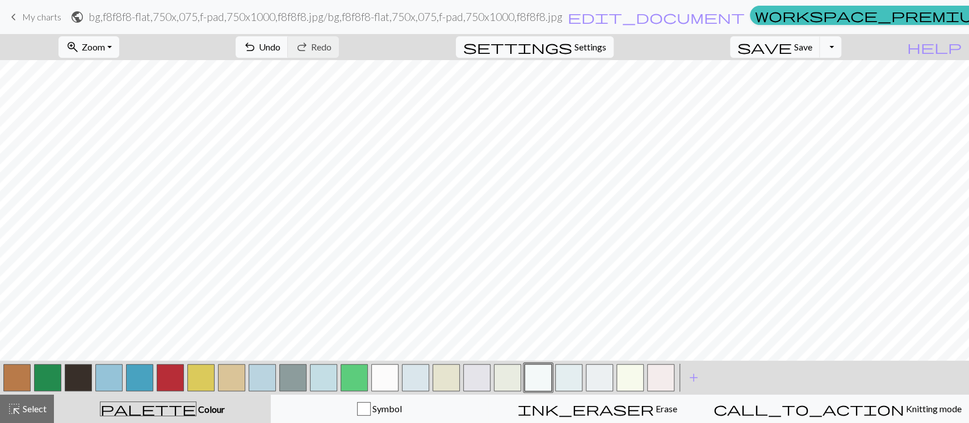
click at [236, 380] on button "button" at bounding box center [231, 377] width 27 height 27
click at [80, 382] on button "button" at bounding box center [78, 377] width 27 height 27
click at [14, 377] on button "button" at bounding box center [16, 377] width 27 height 27
click at [85, 375] on button "button" at bounding box center [78, 377] width 27 height 27
click at [12, 371] on button "button" at bounding box center [16, 377] width 27 height 27
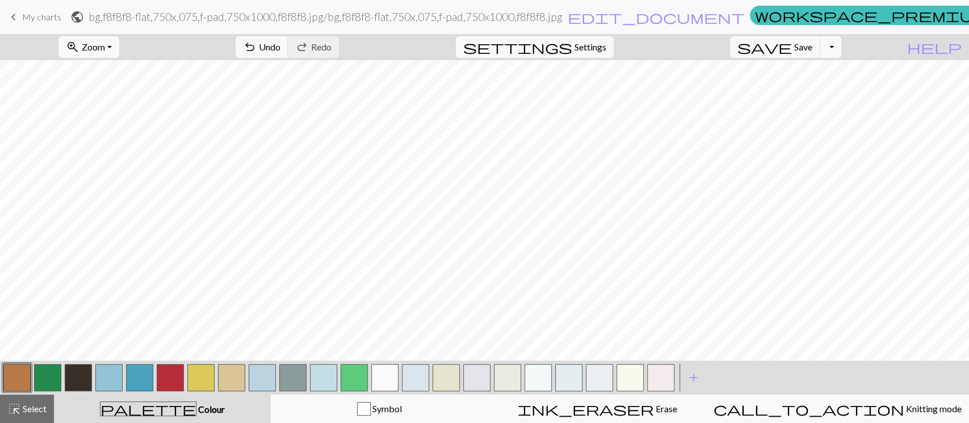
click at [201, 375] on button "button" at bounding box center [200, 377] width 27 height 27
drag, startPoint x: 51, startPoint y: 370, endPoint x: 64, endPoint y: 366, distance: 13.3
click at [52, 370] on button "button" at bounding box center [47, 377] width 27 height 27
click at [236, 373] on button "button" at bounding box center [231, 377] width 27 height 27
click at [14, 372] on button "button" at bounding box center [16, 377] width 27 height 27
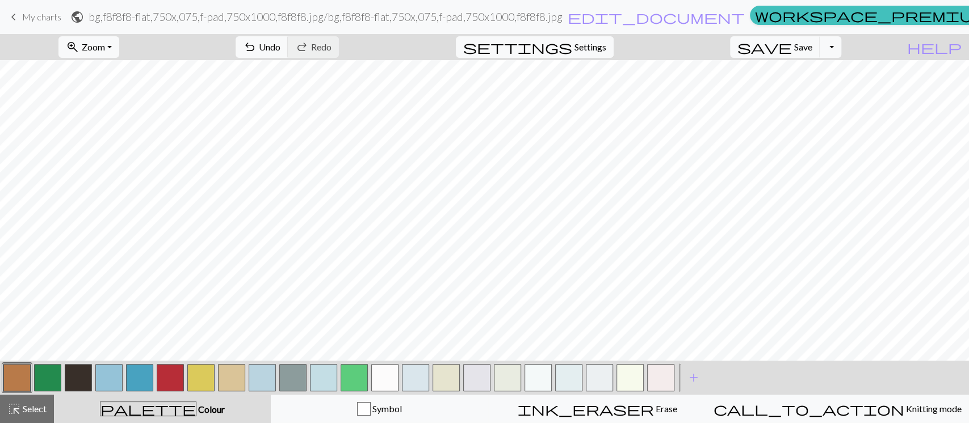
drag, startPoint x: 233, startPoint y: 382, endPoint x: 284, endPoint y: 356, distance: 56.6
click at [233, 381] on button "button" at bounding box center [231, 377] width 27 height 27
click at [180, 375] on button "button" at bounding box center [170, 377] width 27 height 27
click at [18, 375] on button "button" at bounding box center [16, 377] width 27 height 27
click at [159, 366] on button "button" at bounding box center [170, 377] width 27 height 27
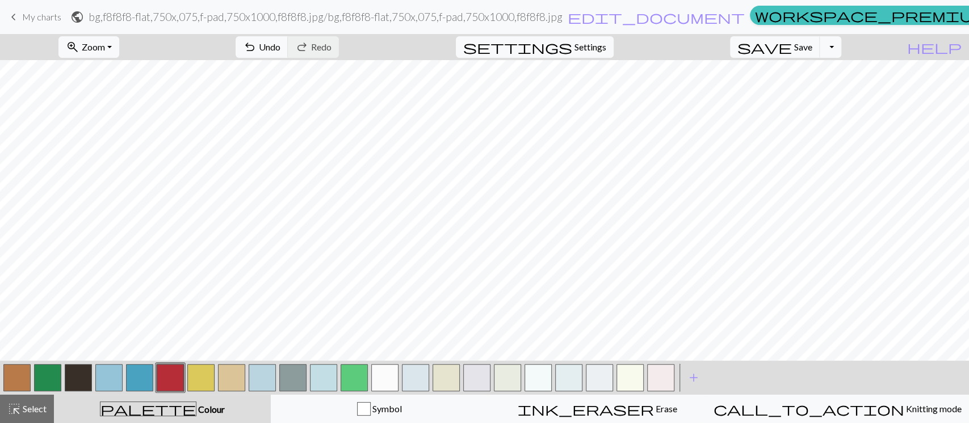
click at [14, 369] on button "button" at bounding box center [16, 377] width 27 height 27
drag, startPoint x: 228, startPoint y: 377, endPoint x: 255, endPoint y: 359, distance: 32.0
click at [229, 377] on button "button" at bounding box center [231, 377] width 27 height 27
click at [384, 366] on button "button" at bounding box center [384, 377] width 27 height 27
click at [404, 368] on button "button" at bounding box center [415, 377] width 27 height 27
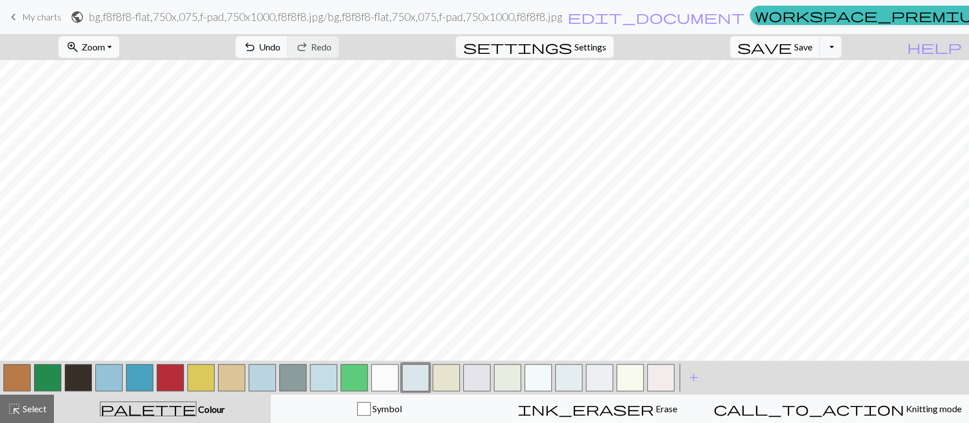
click at [233, 375] on button "button" at bounding box center [231, 377] width 27 height 27
click at [377, 379] on button "button" at bounding box center [384, 377] width 27 height 27
click at [227, 375] on button "button" at bounding box center [231, 377] width 27 height 27
click at [73, 382] on button "button" at bounding box center [78, 377] width 27 height 27
click at [241, 390] on button "button" at bounding box center [231, 377] width 27 height 27
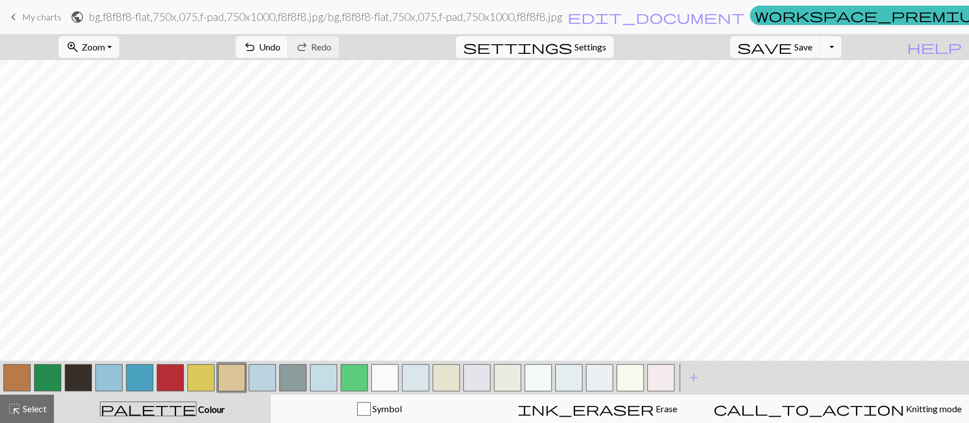
click at [22, 380] on button "button" at bounding box center [16, 377] width 27 height 27
click at [166, 367] on button "button" at bounding box center [170, 377] width 27 height 27
click at [398, 377] on button "button" at bounding box center [384, 377] width 27 height 27
click at [232, 377] on button "button" at bounding box center [231, 377] width 27 height 27
click at [66, 367] on button "button" at bounding box center [78, 377] width 27 height 27
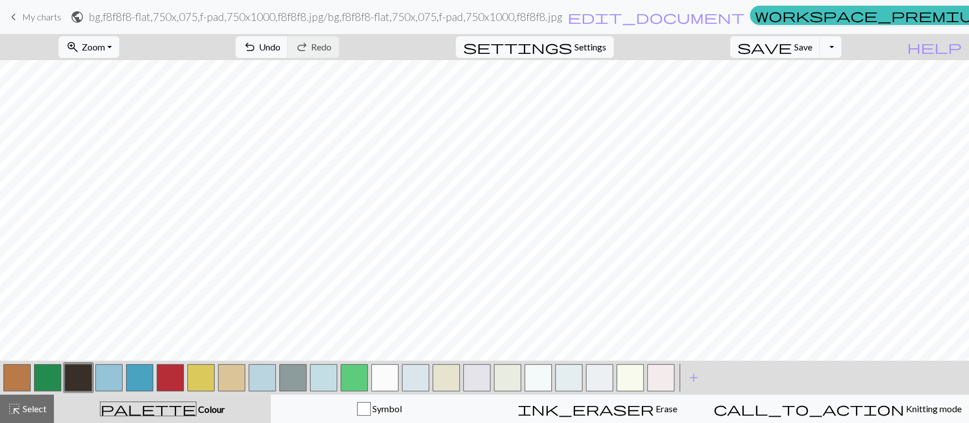
click at [11, 372] on button "button" at bounding box center [16, 377] width 27 height 27
click at [388, 378] on button "button" at bounding box center [384, 377] width 27 height 27
click at [16, 366] on button "button" at bounding box center [16, 377] width 27 height 27
drag, startPoint x: 80, startPoint y: 377, endPoint x: 117, endPoint y: 356, distance: 42.5
click at [82, 378] on button "button" at bounding box center [78, 377] width 27 height 27
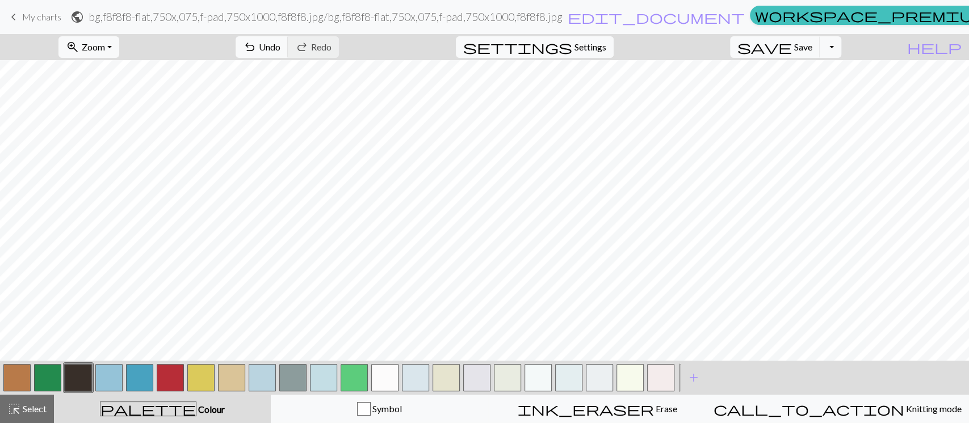
drag, startPoint x: 238, startPoint y: 381, endPoint x: 291, endPoint y: 358, distance: 57.5
click at [238, 380] on button "button" at bounding box center [231, 377] width 27 height 27
click at [201, 369] on button "button" at bounding box center [200, 377] width 27 height 27
click at [366, 373] on button "button" at bounding box center [354, 377] width 27 height 27
click at [53, 372] on button "button" at bounding box center [47, 377] width 27 height 27
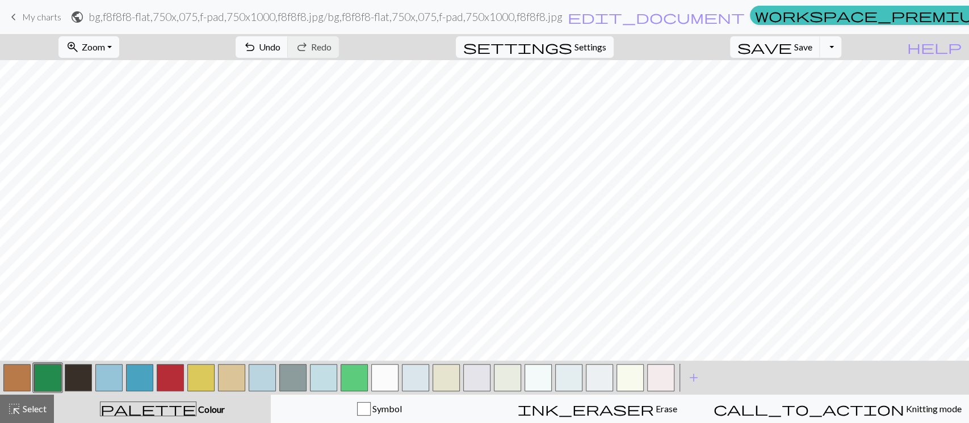
click at [230, 381] on button "button" at bounding box center [231, 377] width 27 height 27
click at [528, 374] on button "button" at bounding box center [537, 377] width 27 height 27
click at [509, 372] on button "button" at bounding box center [507, 377] width 27 height 27
click at [190, 386] on button "button" at bounding box center [200, 377] width 27 height 27
click at [359, 368] on button "button" at bounding box center [354, 377] width 27 height 27
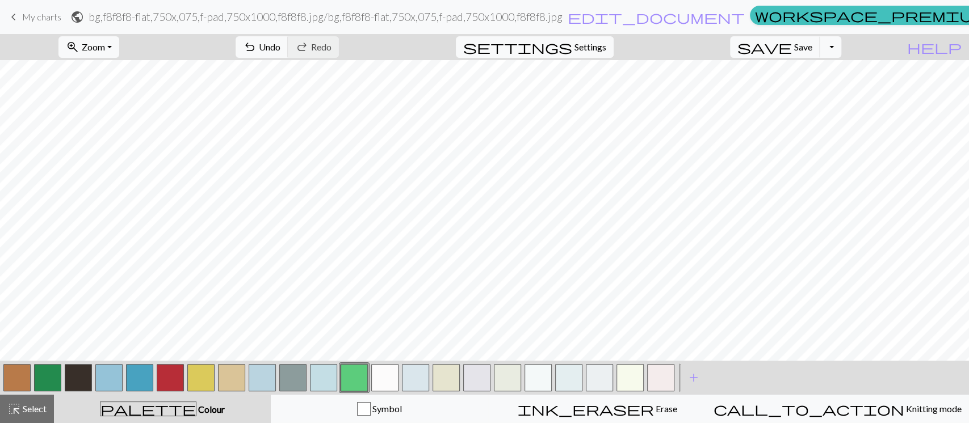
click at [55, 376] on button "button" at bounding box center [47, 377] width 27 height 27
click at [391, 376] on button "button" at bounding box center [384, 377] width 27 height 27
click at [206, 370] on button "button" at bounding box center [200, 377] width 27 height 27
click at [243, 372] on button "button" at bounding box center [231, 377] width 27 height 27
click at [86, 380] on button "button" at bounding box center [78, 377] width 27 height 27
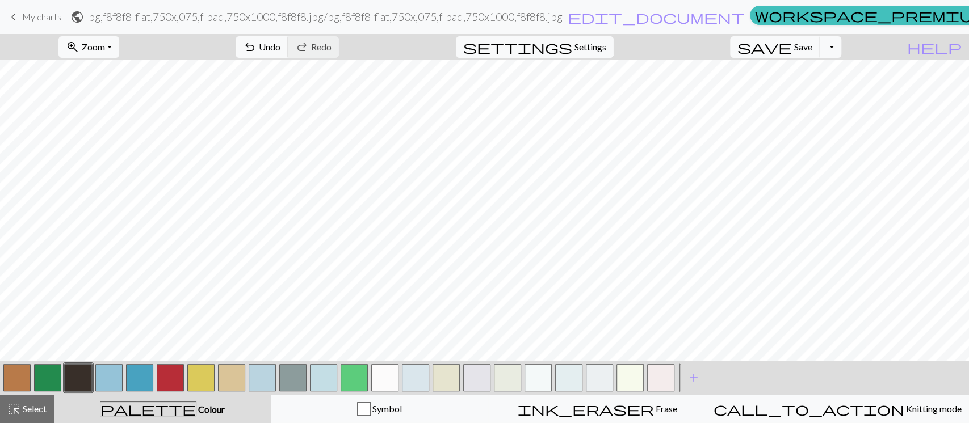
click at [4, 373] on button "button" at bounding box center [16, 377] width 27 height 27
click at [220, 372] on button "button" at bounding box center [231, 377] width 27 height 27
click at [78, 372] on button "button" at bounding box center [78, 377] width 27 height 27
click at [9, 379] on button "button" at bounding box center [16, 377] width 27 height 27
click at [5, 377] on button "button" at bounding box center [16, 377] width 27 height 27
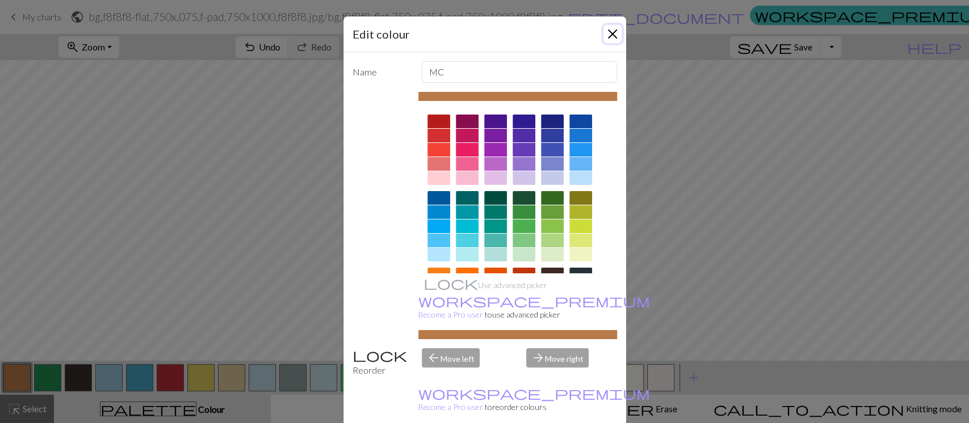
click at [608, 41] on button "Close" at bounding box center [612, 34] width 18 height 18
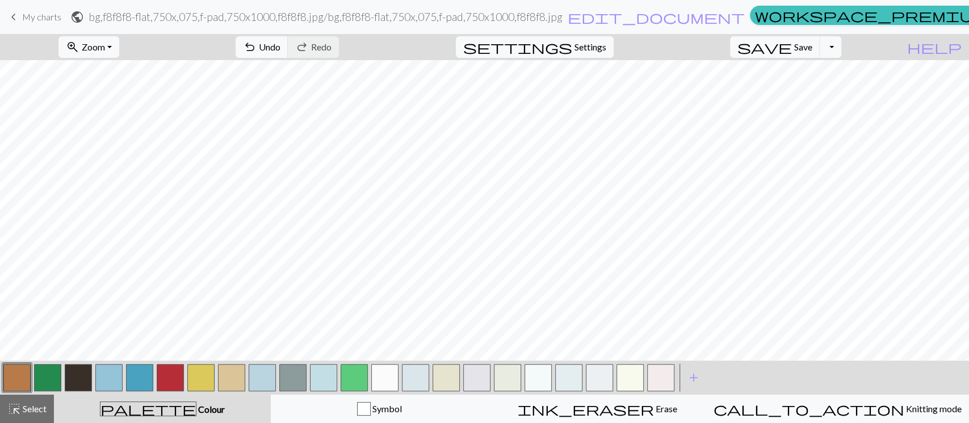
click at [241, 383] on button "button" at bounding box center [231, 377] width 27 height 27
click at [23, 375] on button "button" at bounding box center [16, 377] width 27 height 27
click at [233, 376] on button "button" at bounding box center [231, 377] width 27 height 27
click at [7, 379] on button "button" at bounding box center [16, 377] width 27 height 27
click at [235, 369] on button "button" at bounding box center [231, 377] width 27 height 27
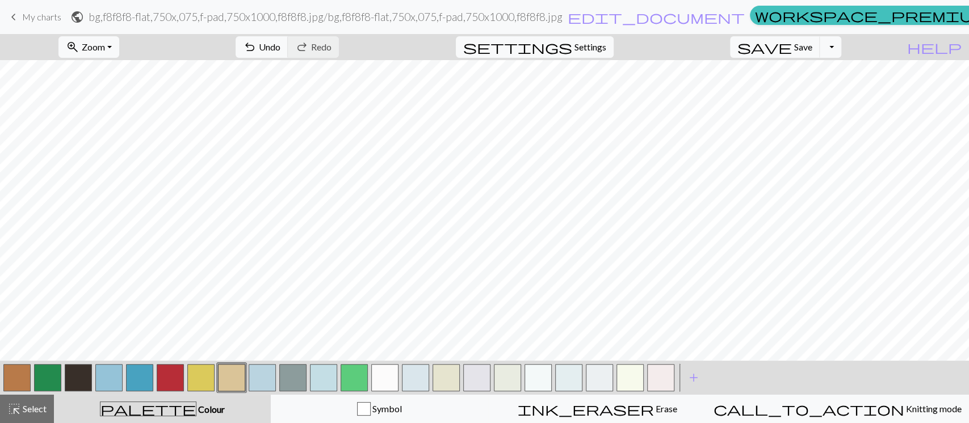
click at [40, 370] on button "button" at bounding box center [47, 377] width 27 height 27
click at [698, 377] on span "add" at bounding box center [694, 378] width 14 height 16
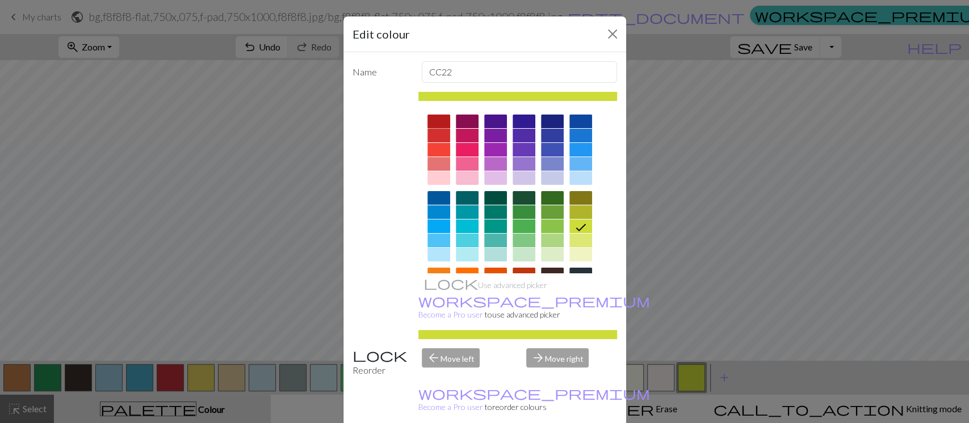
click at [427, 116] on div at bounding box center [438, 122] width 23 height 14
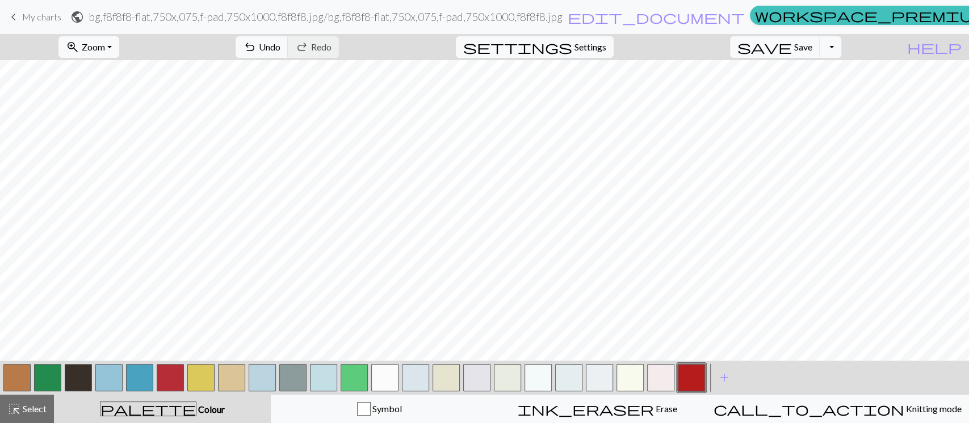
click at [688, 376] on button "button" at bounding box center [691, 377] width 27 height 27
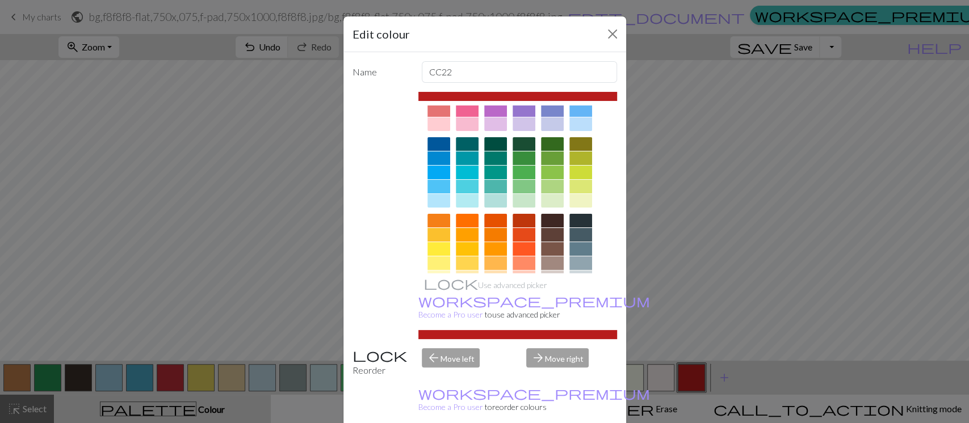
scroll to position [75, 0]
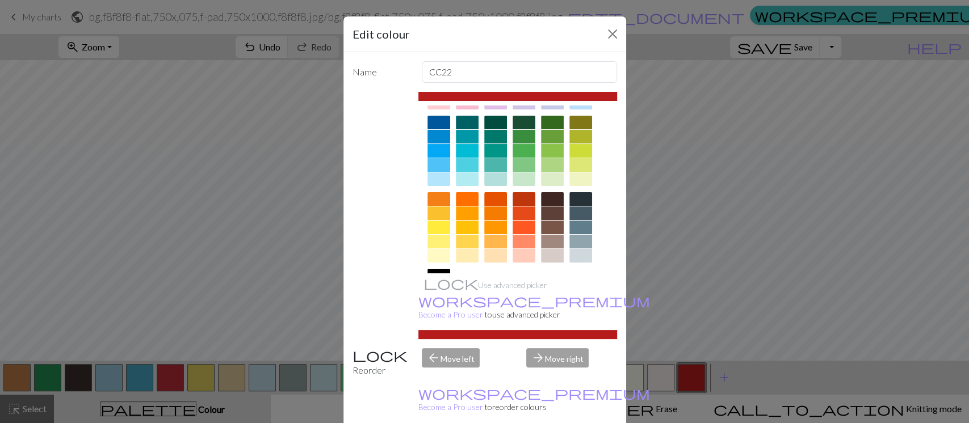
drag, startPoint x: 578, startPoint y: 413, endPoint x: 391, endPoint y: 373, distance: 190.9
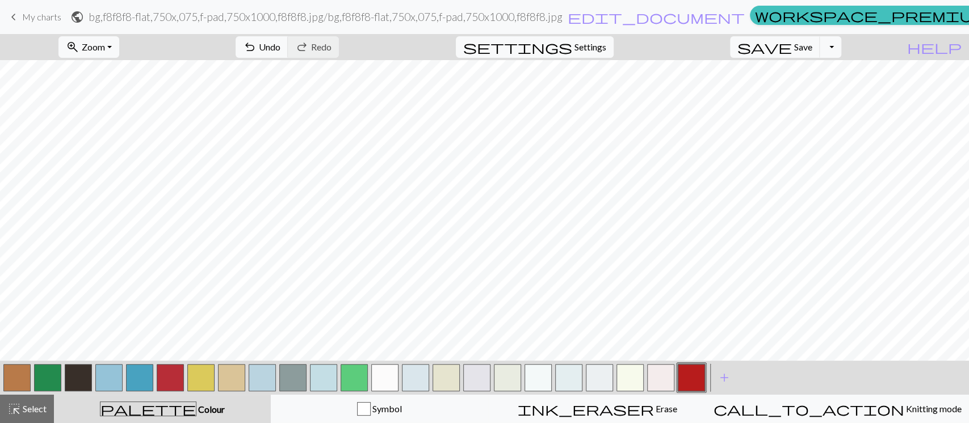
click at [69, 376] on button "button" at bounding box center [78, 377] width 27 height 27
click at [692, 374] on button "button" at bounding box center [691, 377] width 27 height 27
click at [228, 374] on button "button" at bounding box center [231, 377] width 27 height 27
click at [77, 368] on button "button" at bounding box center [78, 377] width 27 height 27
click at [18, 376] on button "button" at bounding box center [16, 377] width 27 height 27
